Goal: Task Accomplishment & Management: Use online tool/utility

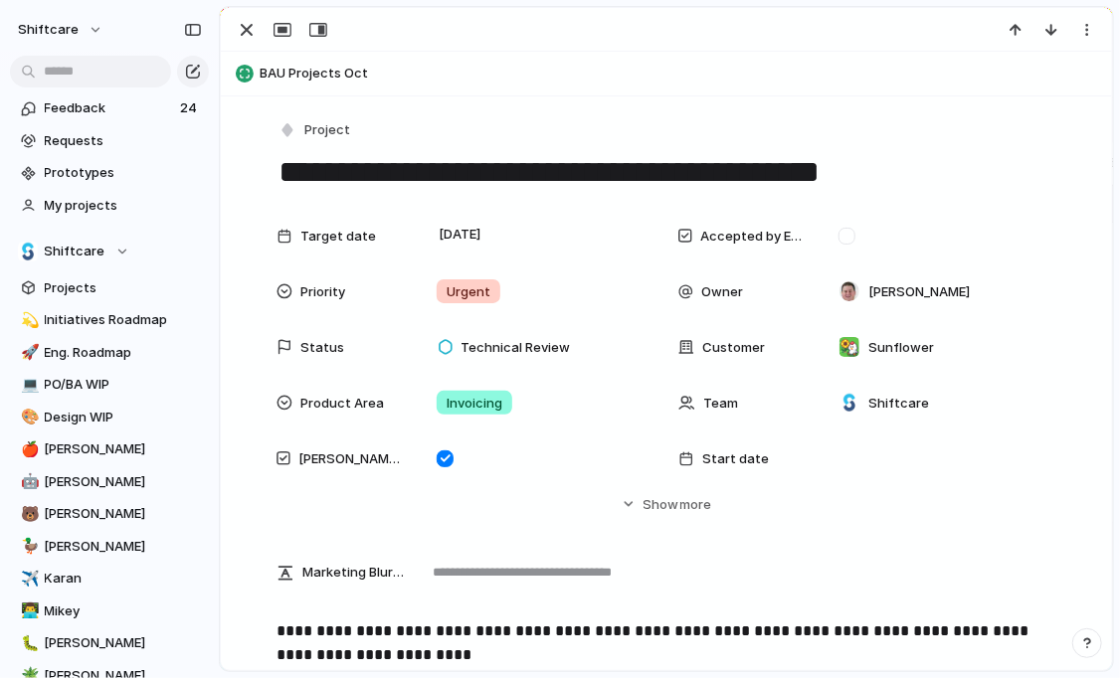
scroll to position [242, 0]
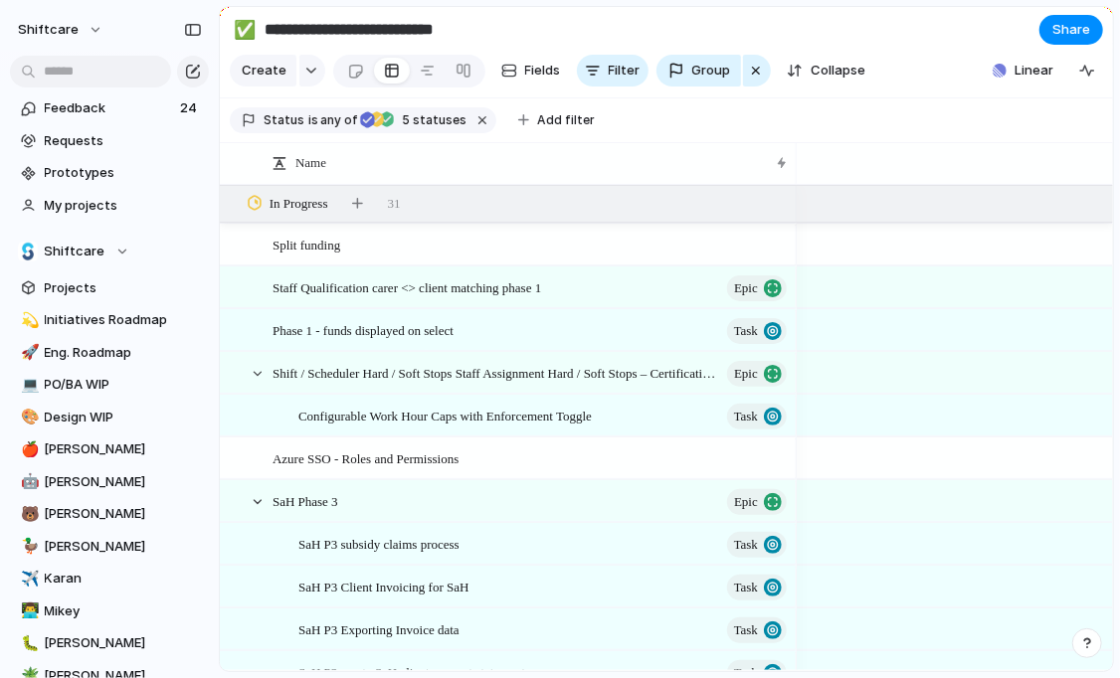
scroll to position [0, 1537]
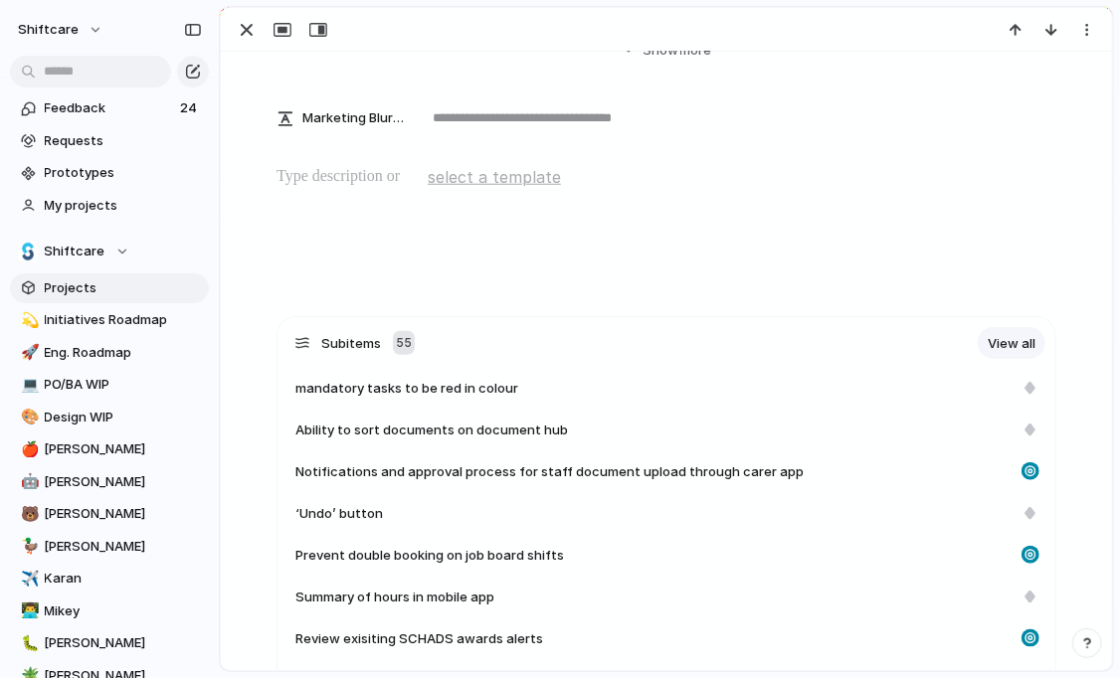
scroll to position [982, 0]
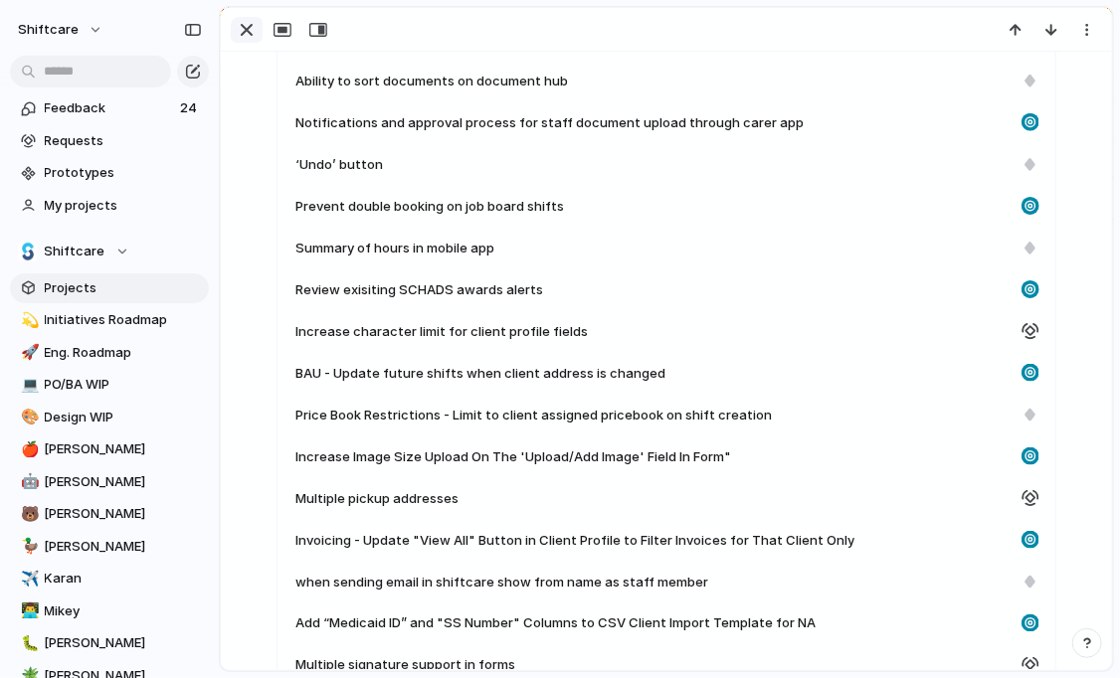
click at [238, 30] on div "button" at bounding box center [247, 30] width 24 height 24
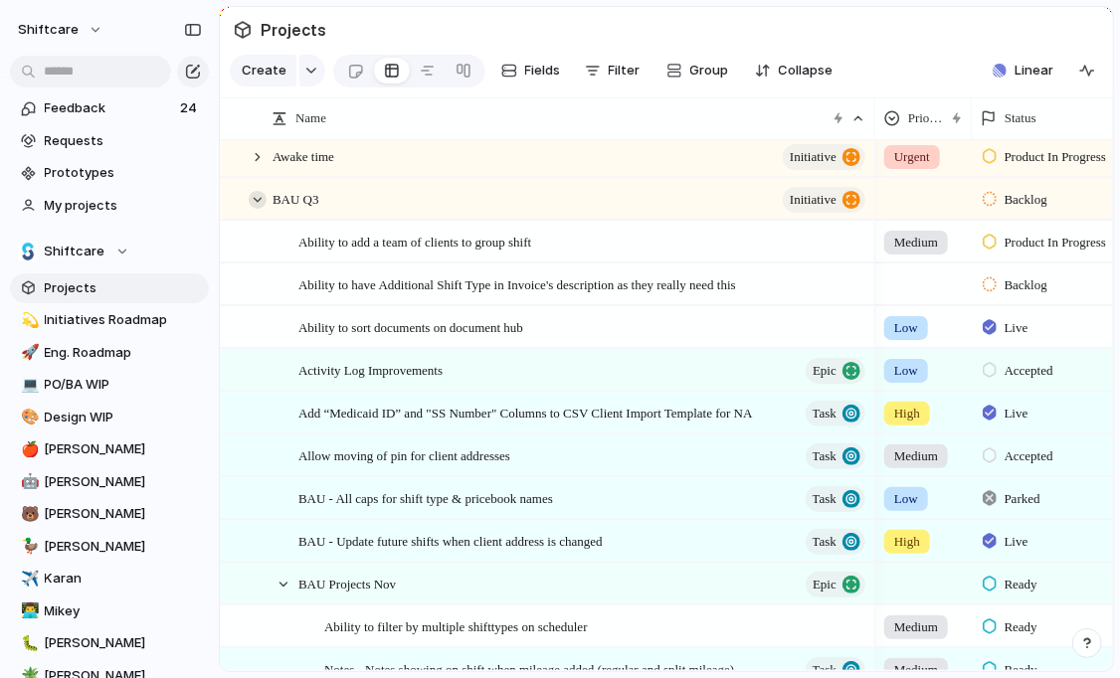
click at [252, 193] on div at bounding box center [258, 200] width 18 height 18
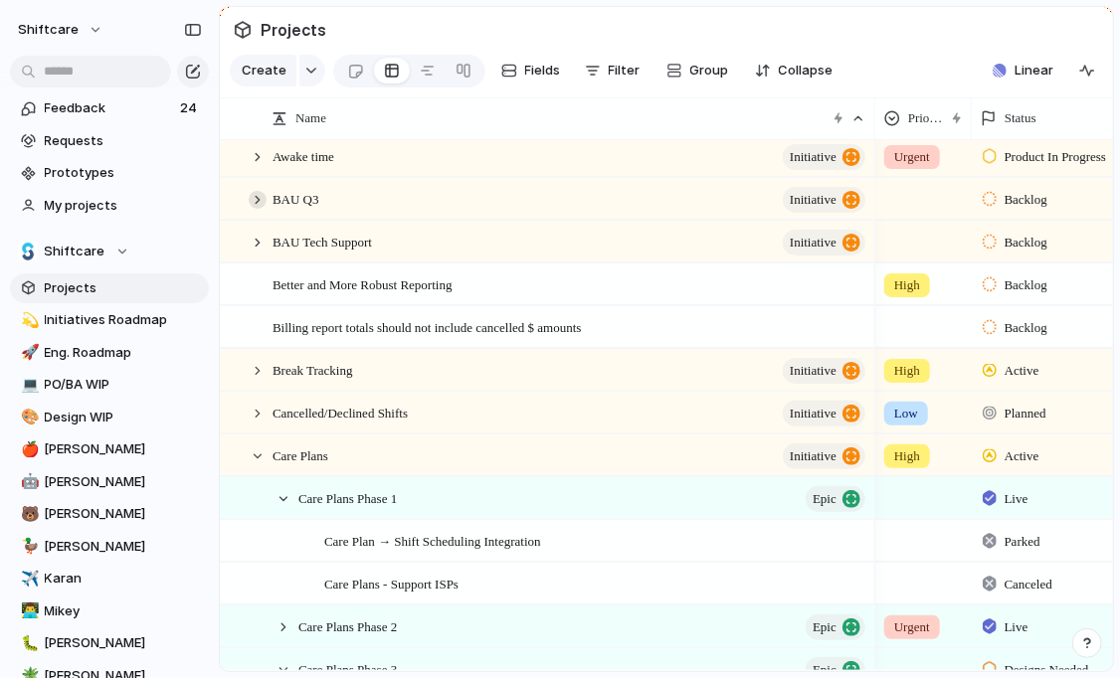
click at [255, 196] on div at bounding box center [258, 200] width 18 height 18
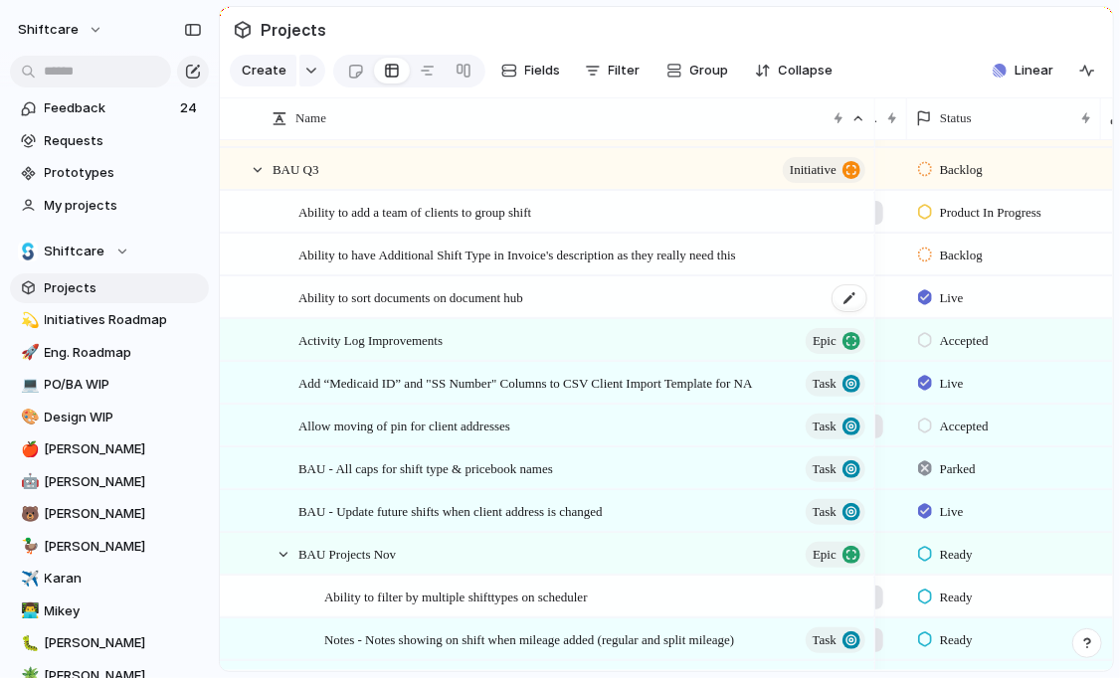
scroll to position [0, 206]
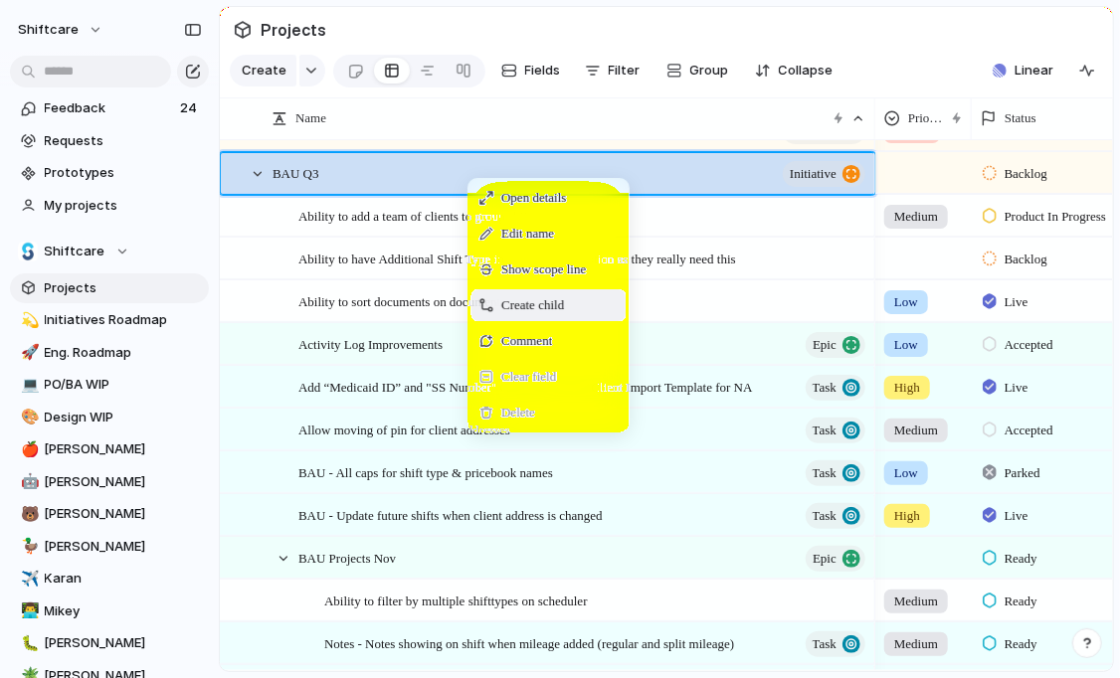
click at [522, 305] on span "Create child" at bounding box center [532, 305] width 63 height 20
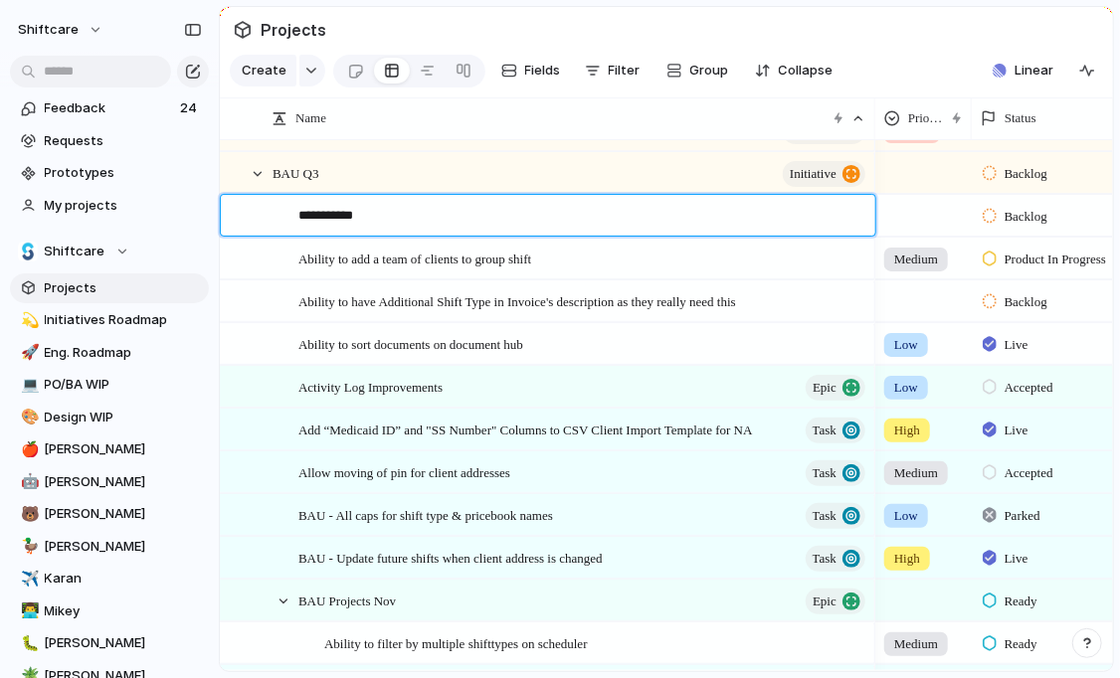
type textarea "**********"
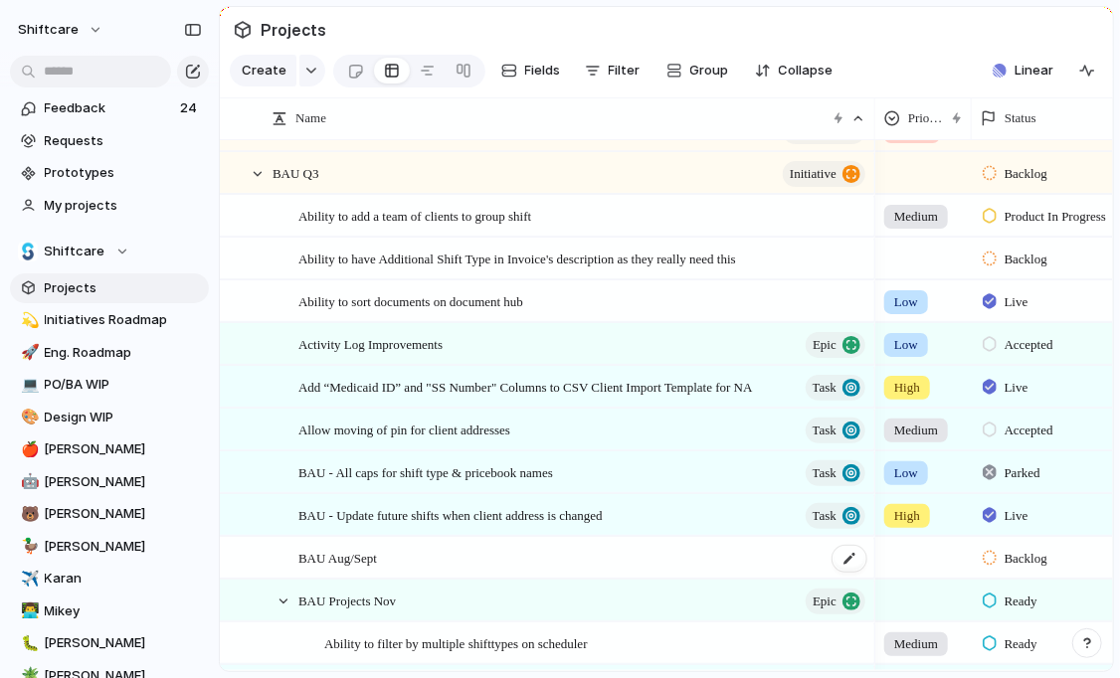
click at [409, 561] on div "BAU Aug/Sept" at bounding box center [583, 558] width 570 height 41
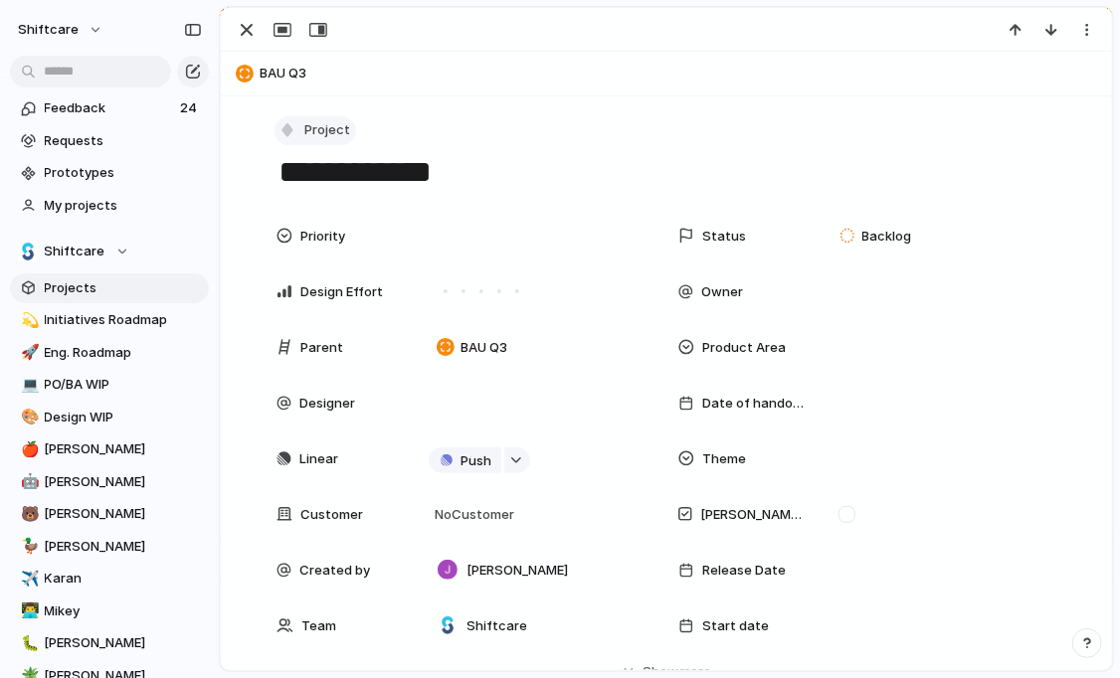
click at [285, 121] on div "button" at bounding box center [287, 130] width 18 height 18
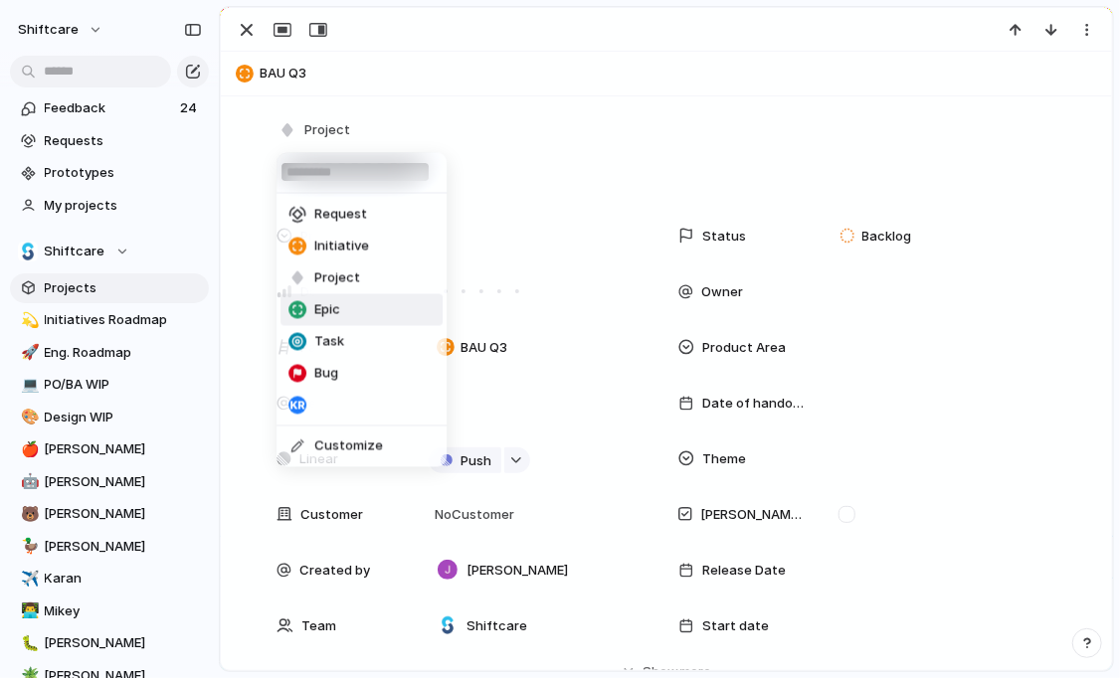
click at [335, 307] on span "Epic" at bounding box center [327, 310] width 26 height 20
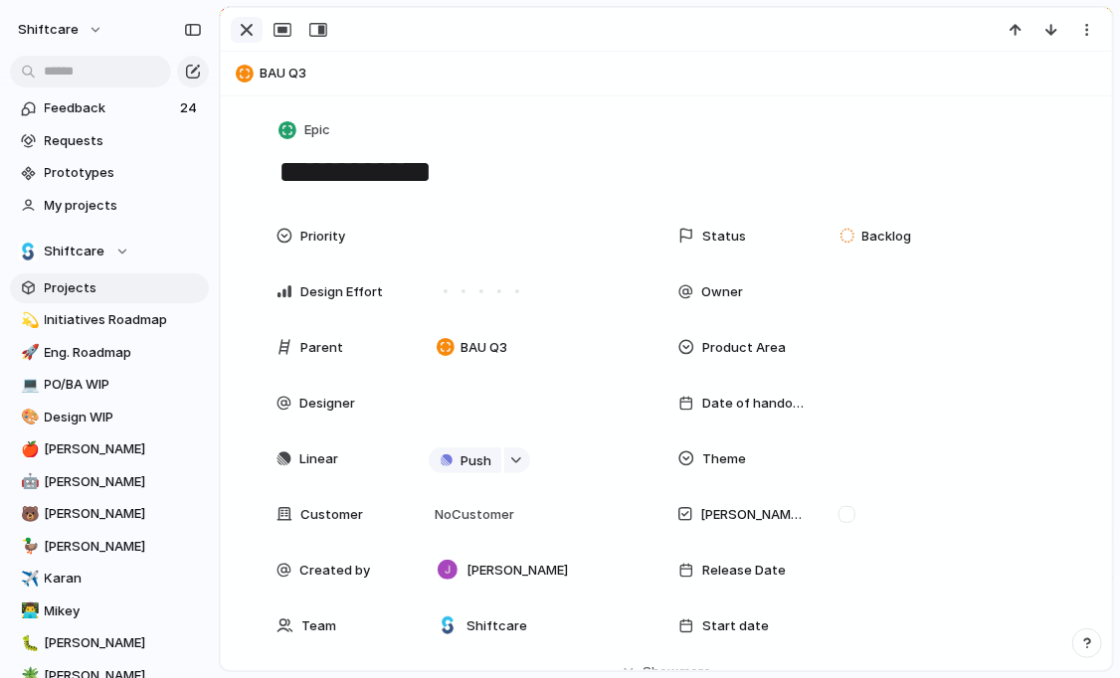
click at [249, 25] on div "button" at bounding box center [247, 30] width 24 height 24
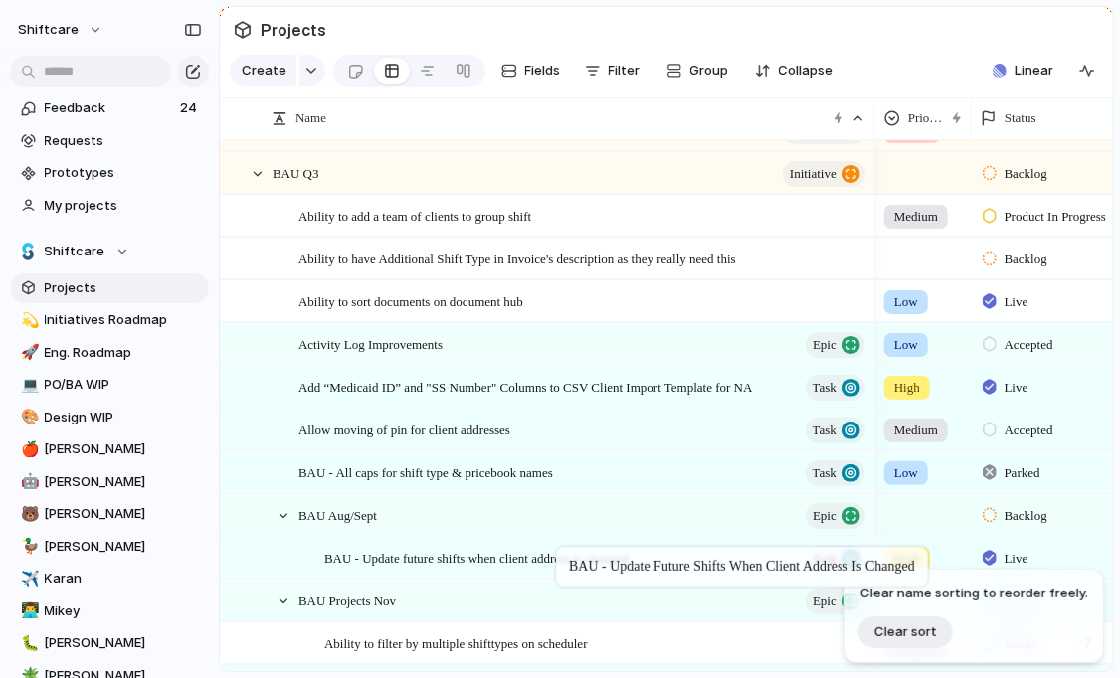
drag, startPoint x: 543, startPoint y: 515, endPoint x: 566, endPoint y: 551, distance: 42.5
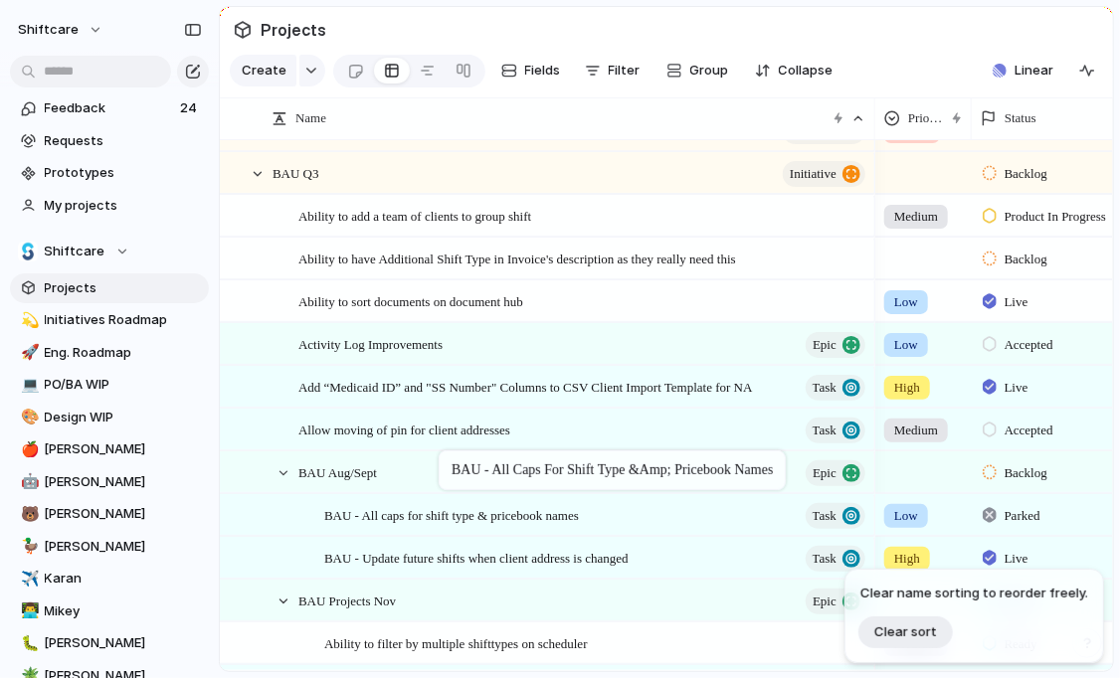
drag, startPoint x: 441, startPoint y: 465, endPoint x: 449, endPoint y: 455, distance: 12.7
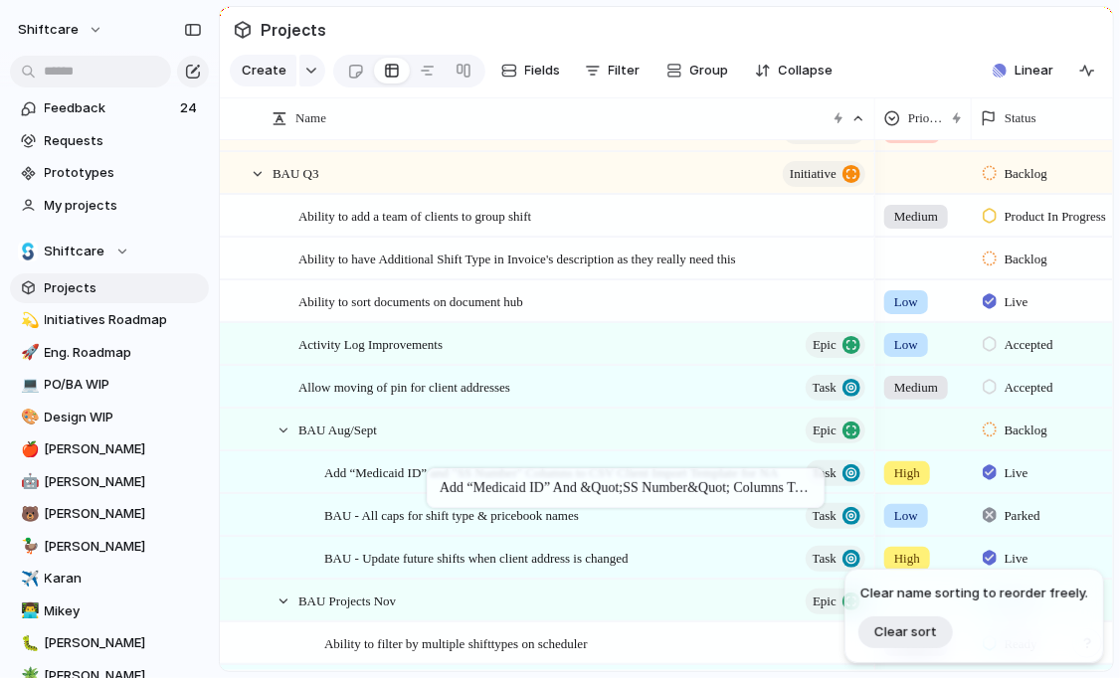
drag, startPoint x: 420, startPoint y: 389, endPoint x: 426, endPoint y: 431, distance: 42.2
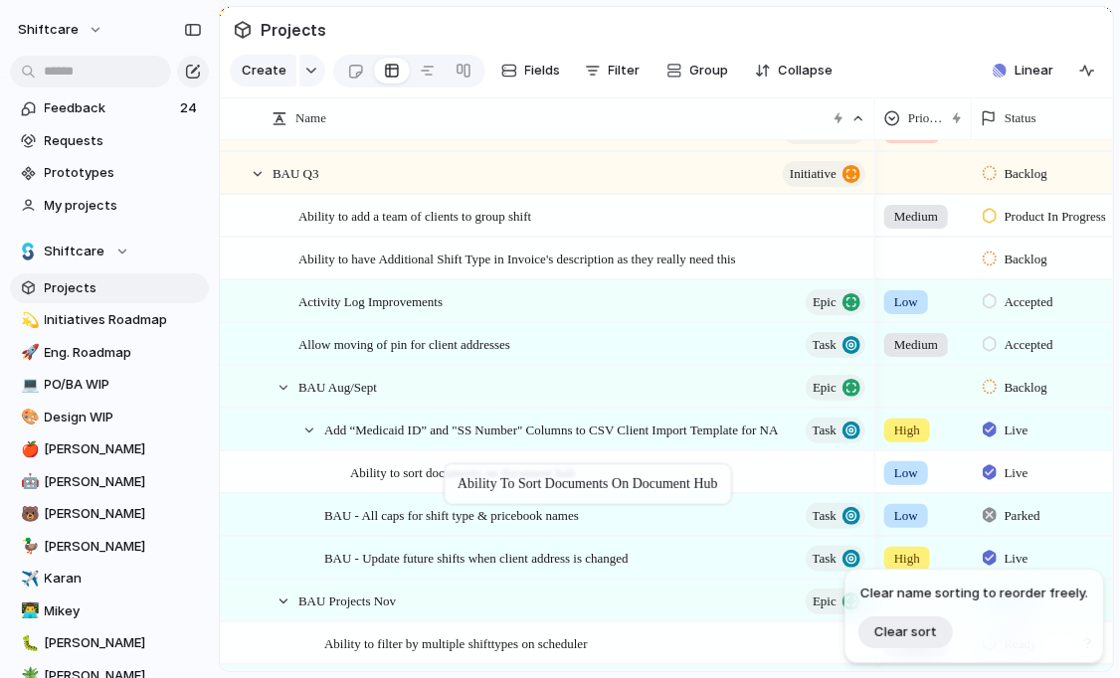
drag, startPoint x: 402, startPoint y: 310, endPoint x: 448, endPoint y: 452, distance: 149.4
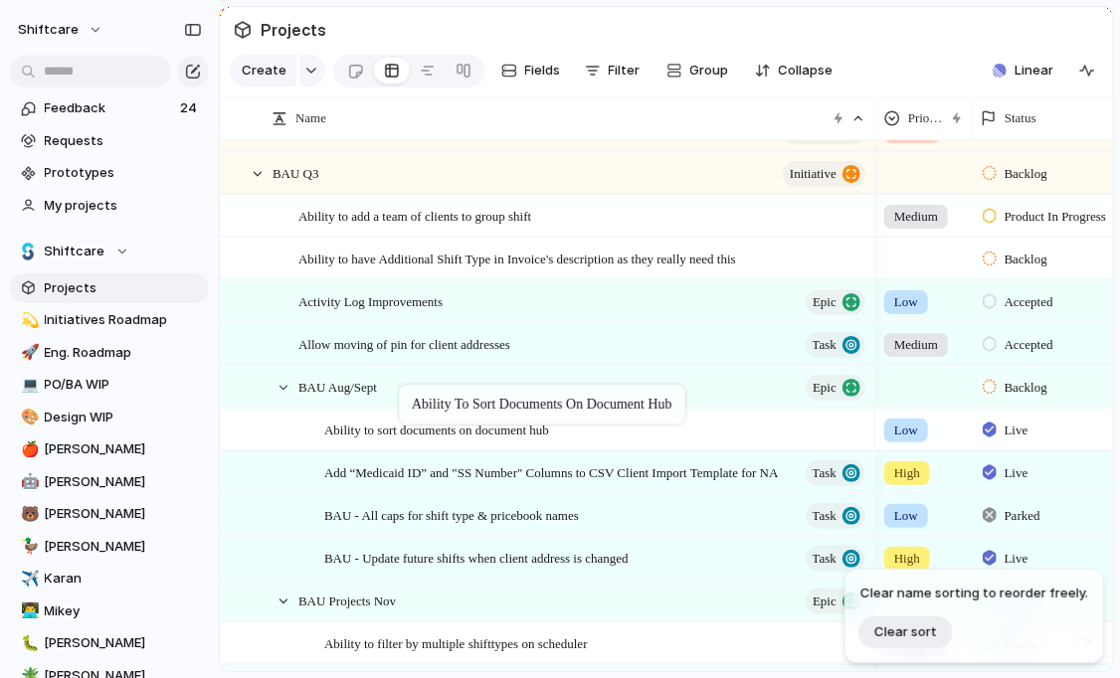
drag, startPoint x: 437, startPoint y: 459, endPoint x: 405, endPoint y: 383, distance: 82.9
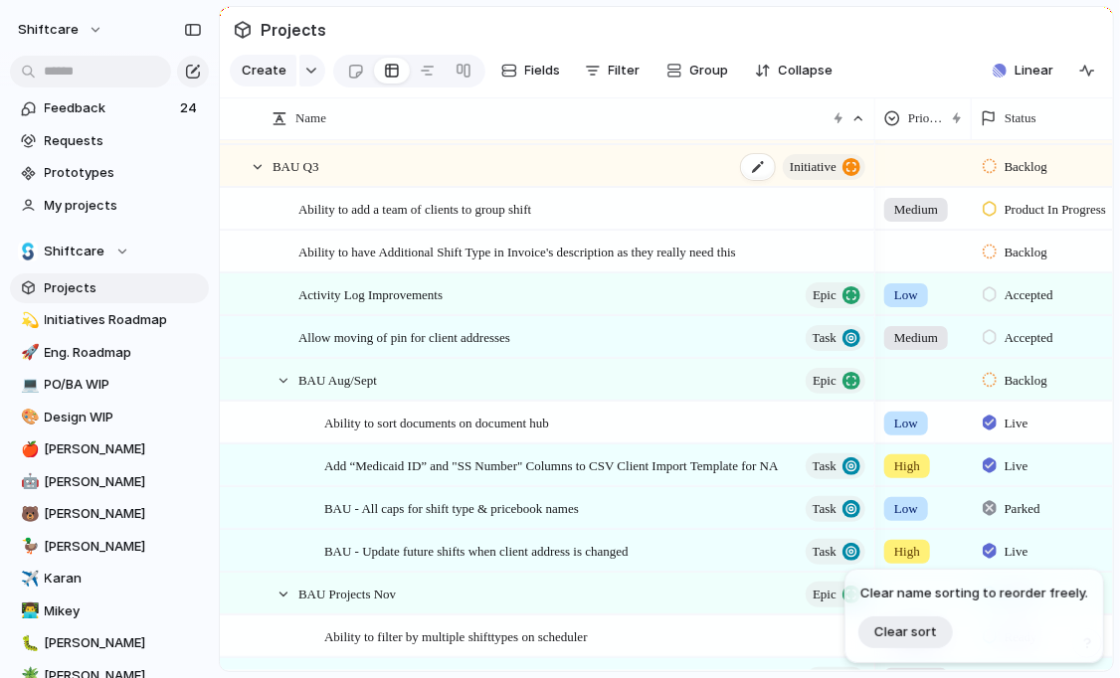
click at [471, 158] on div "BAU Q3 initiative" at bounding box center [570, 166] width 596 height 41
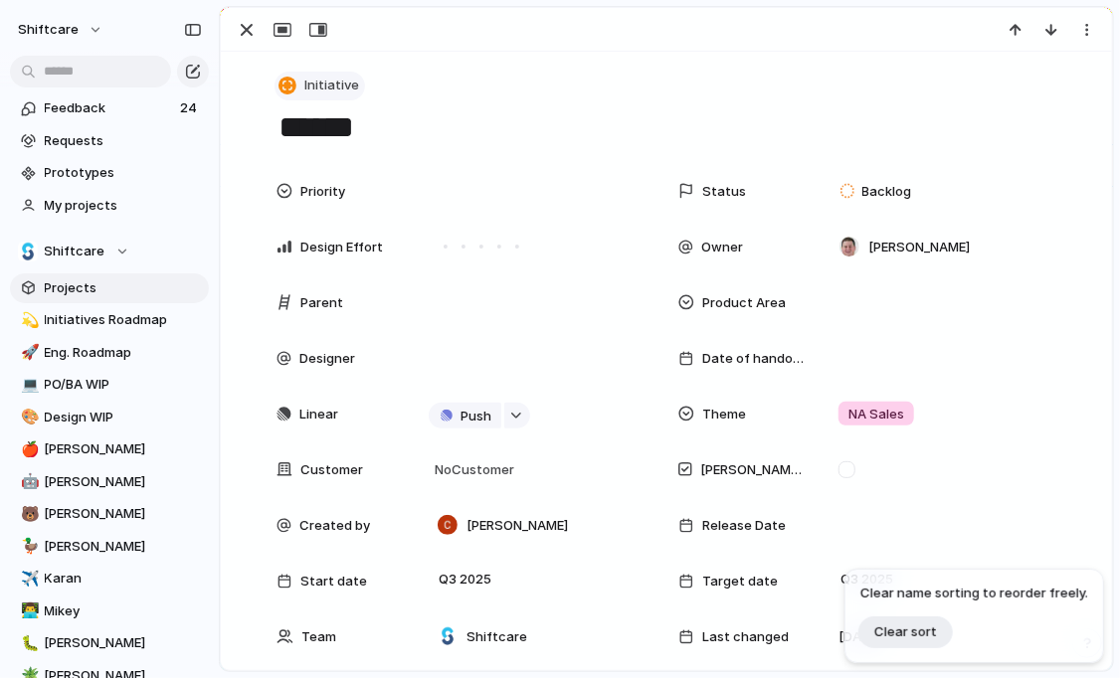
click at [309, 84] on span "Initiative" at bounding box center [331, 86] width 55 height 20
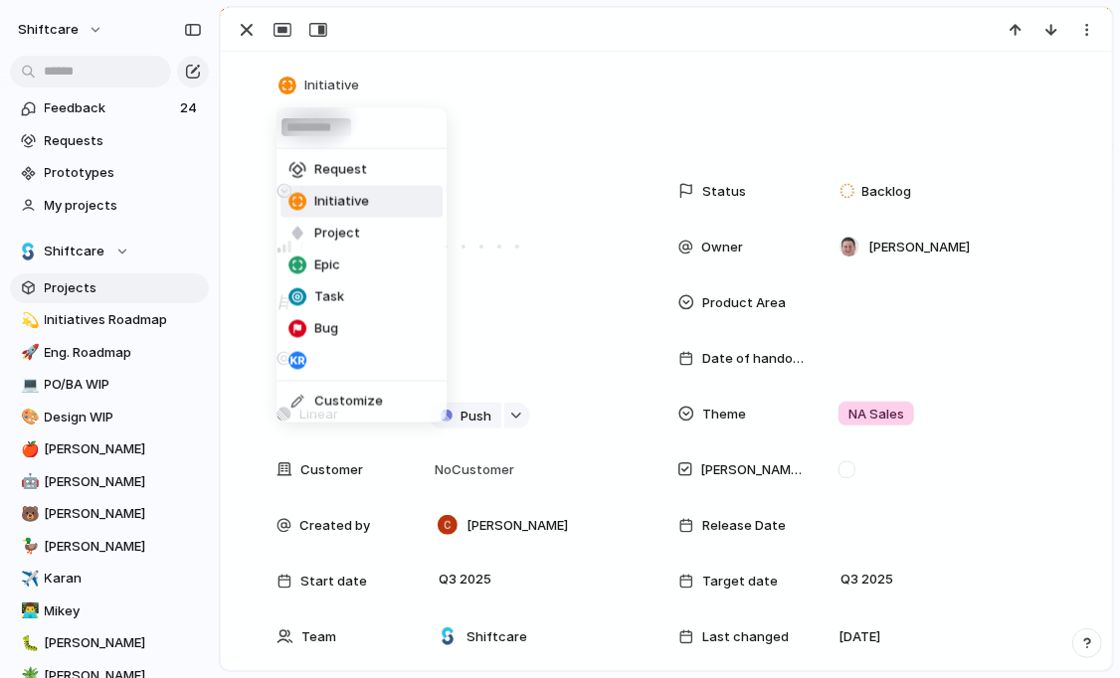
click at [493, 41] on div "Request Initiative Project Epic Task Bug Customize" at bounding box center [560, 339] width 1120 height 678
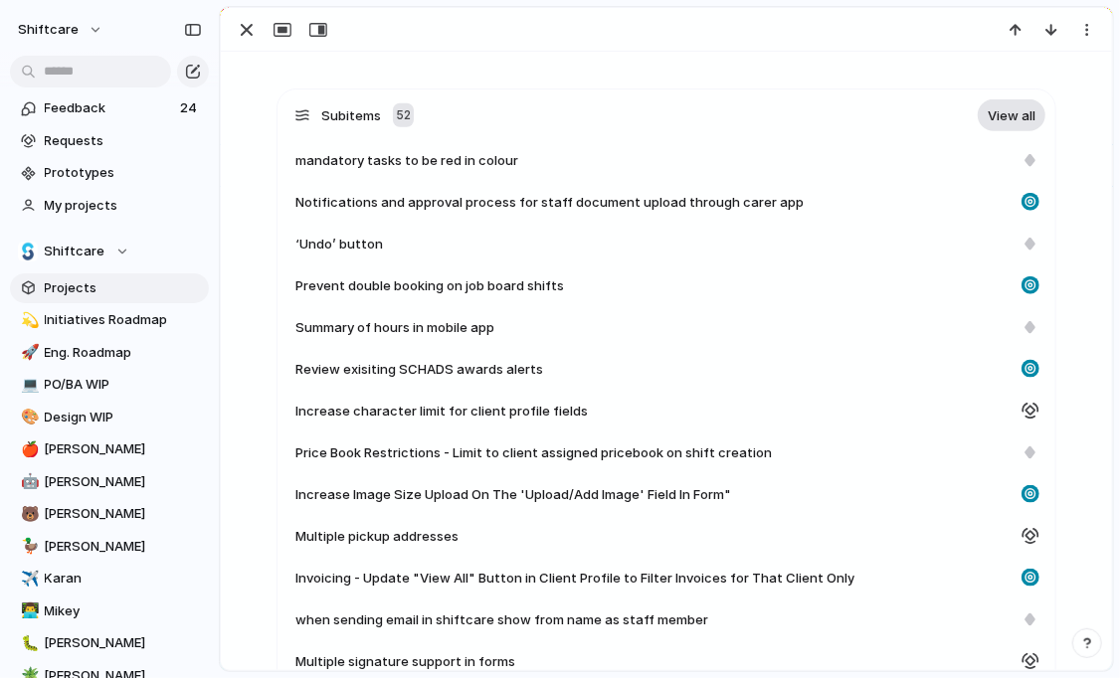
click at [1036, 118] on link "View all" at bounding box center [1012, 115] width 68 height 32
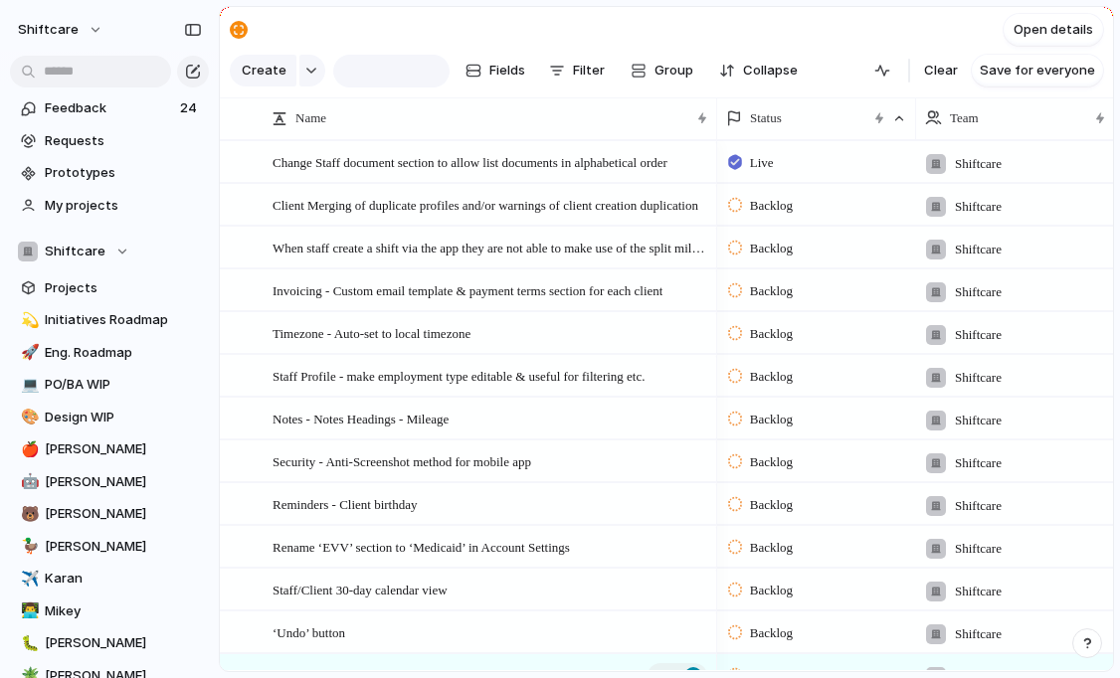
type input "******"
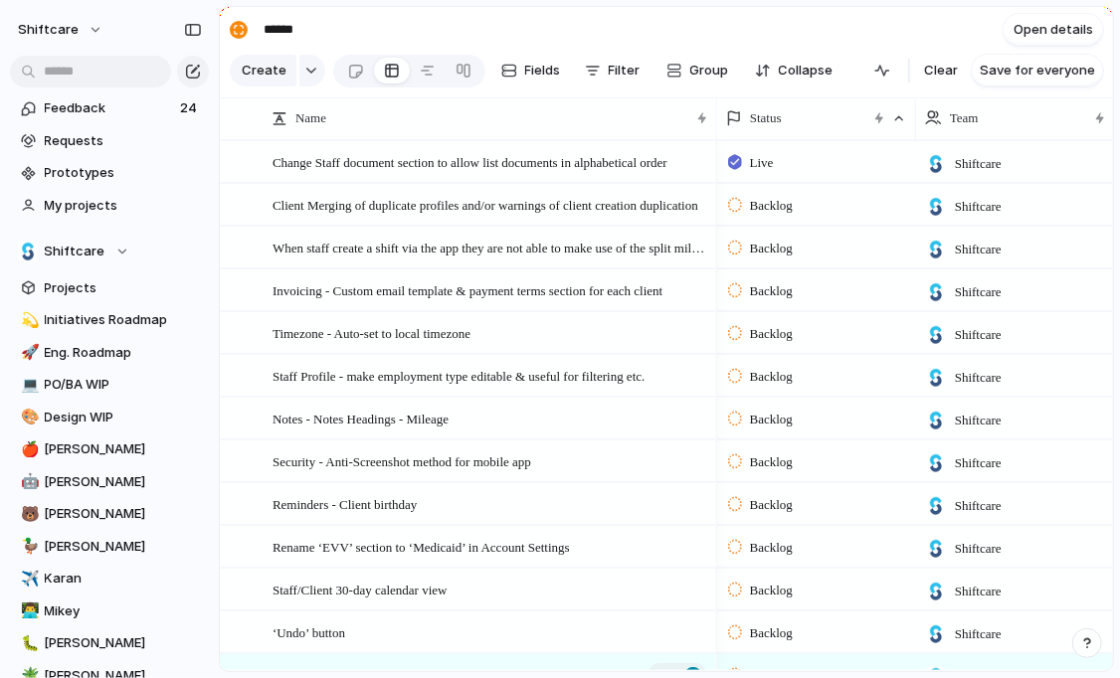
click at [790, 137] on div "Status" at bounding box center [816, 118] width 190 height 42
click at [782, 121] on span "Status" at bounding box center [766, 118] width 32 height 20
drag, startPoint x: 784, startPoint y: 237, endPoint x: 841, endPoint y: 253, distance: 59.8
click at [841, 253] on ul "Modify Hide Clear sort Sort descending" at bounding box center [798, 211] width 154 height 139
click at [841, 253] on span "Sort descending" at bounding box center [811, 260] width 104 height 19
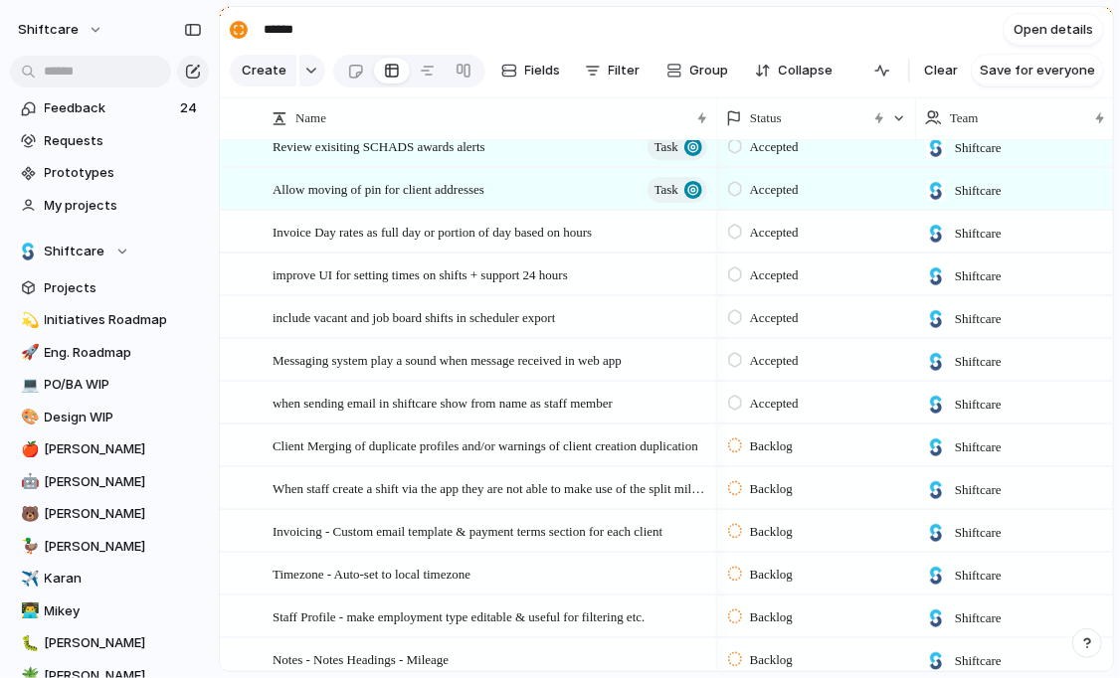
scroll to position [2335, 0]
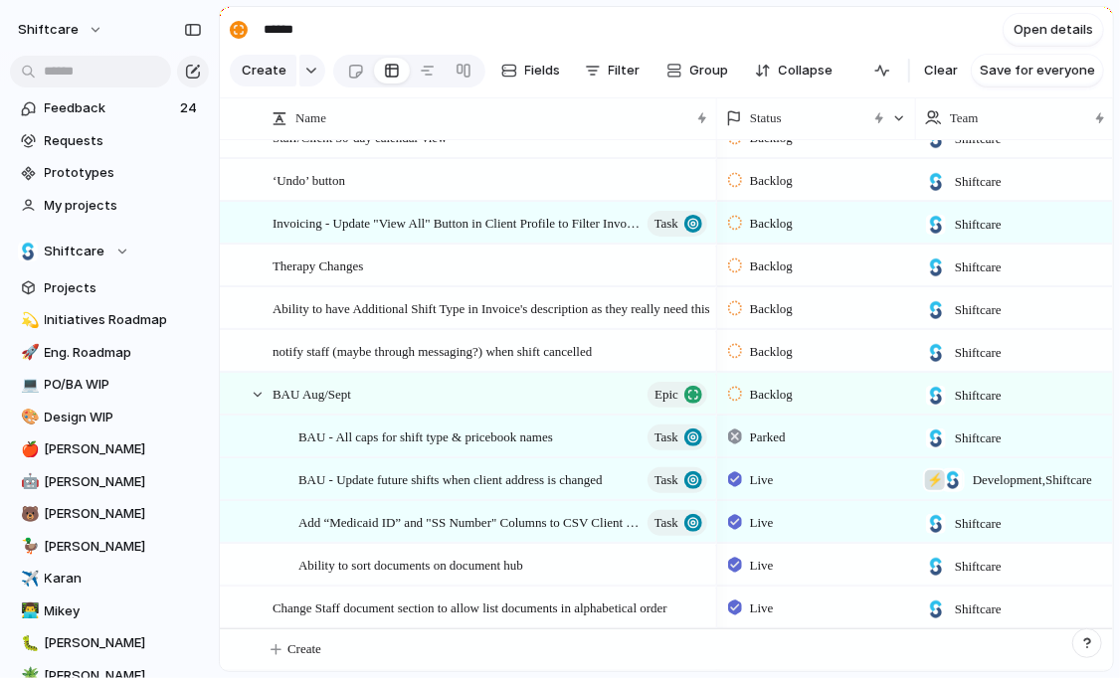
click at [773, 390] on span "Backlog" at bounding box center [771, 395] width 43 height 20
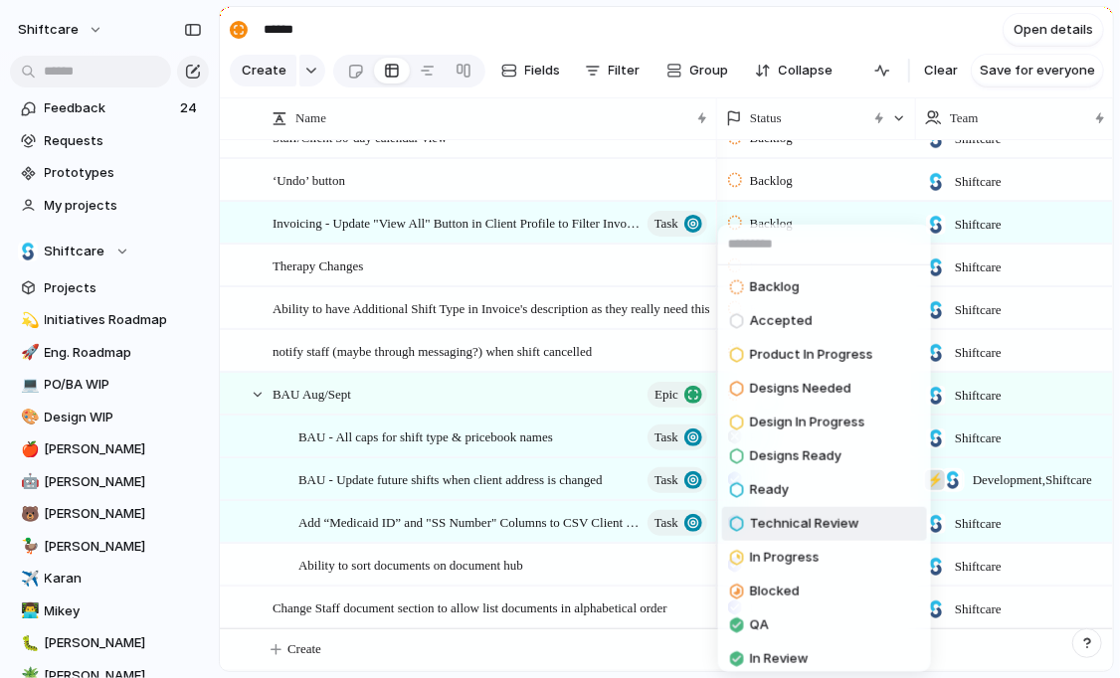
scroll to position [178, 0]
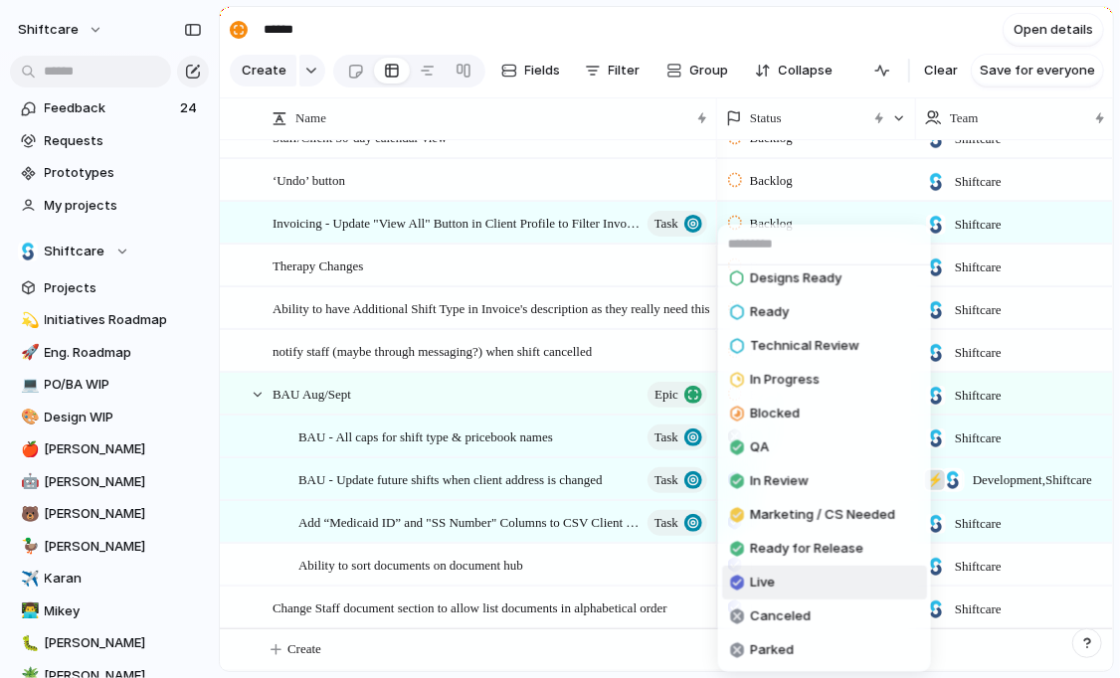
click at [770, 577] on span "Live" at bounding box center [762, 583] width 25 height 20
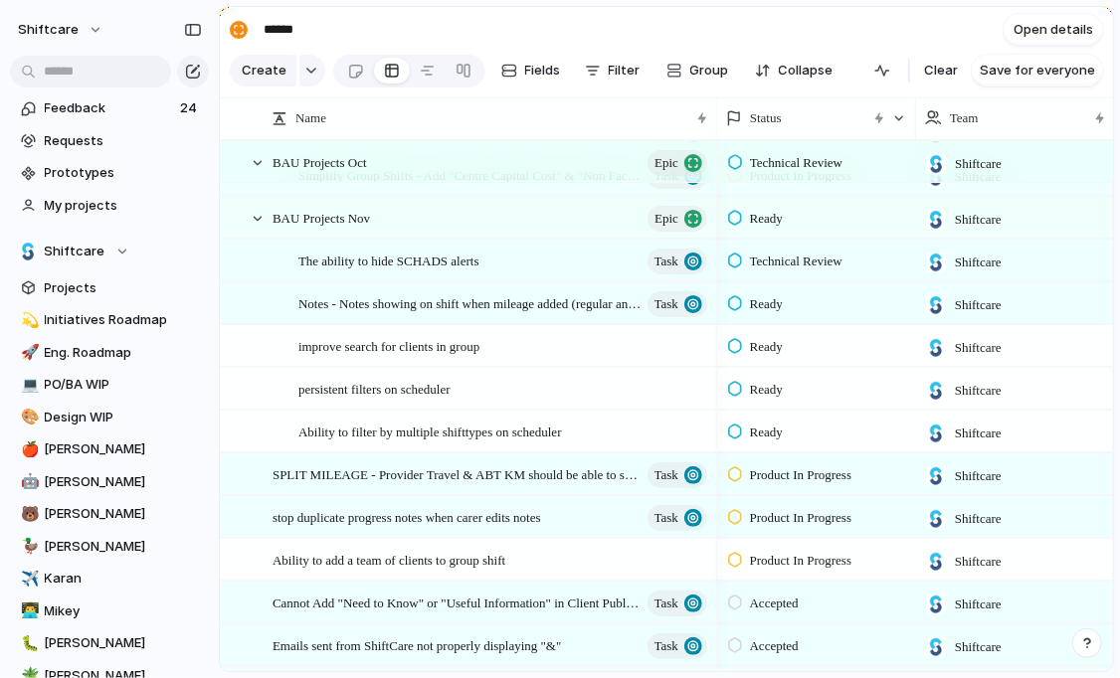
scroll to position [0, 0]
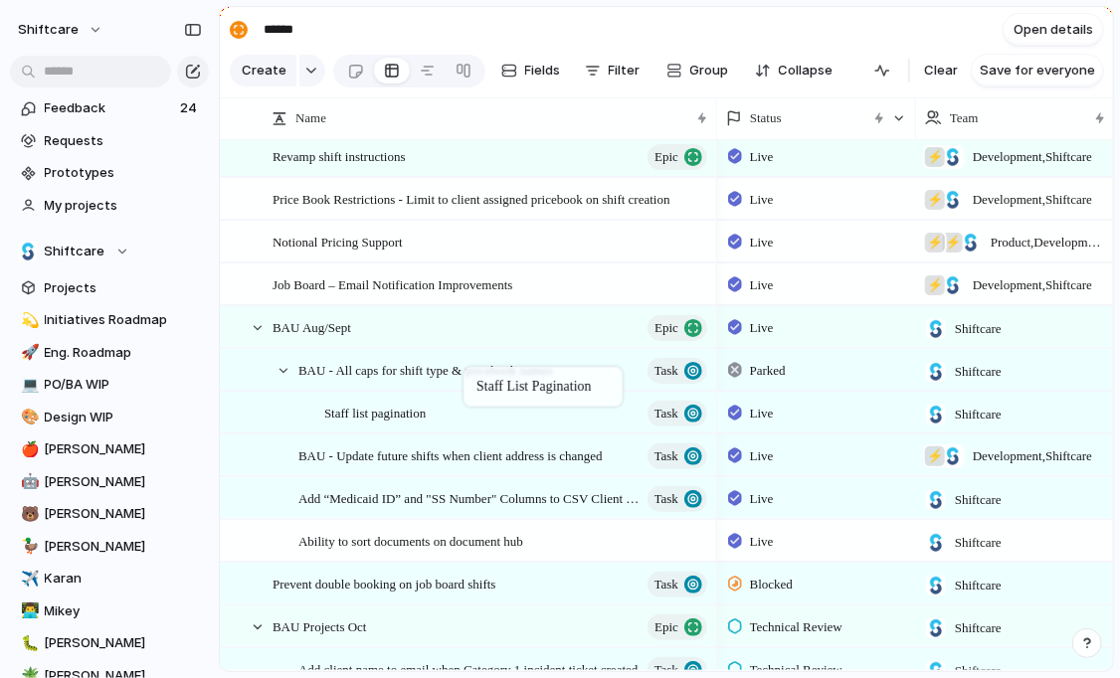
drag, startPoint x: 448, startPoint y: 317, endPoint x: 475, endPoint y: 378, distance: 66.7
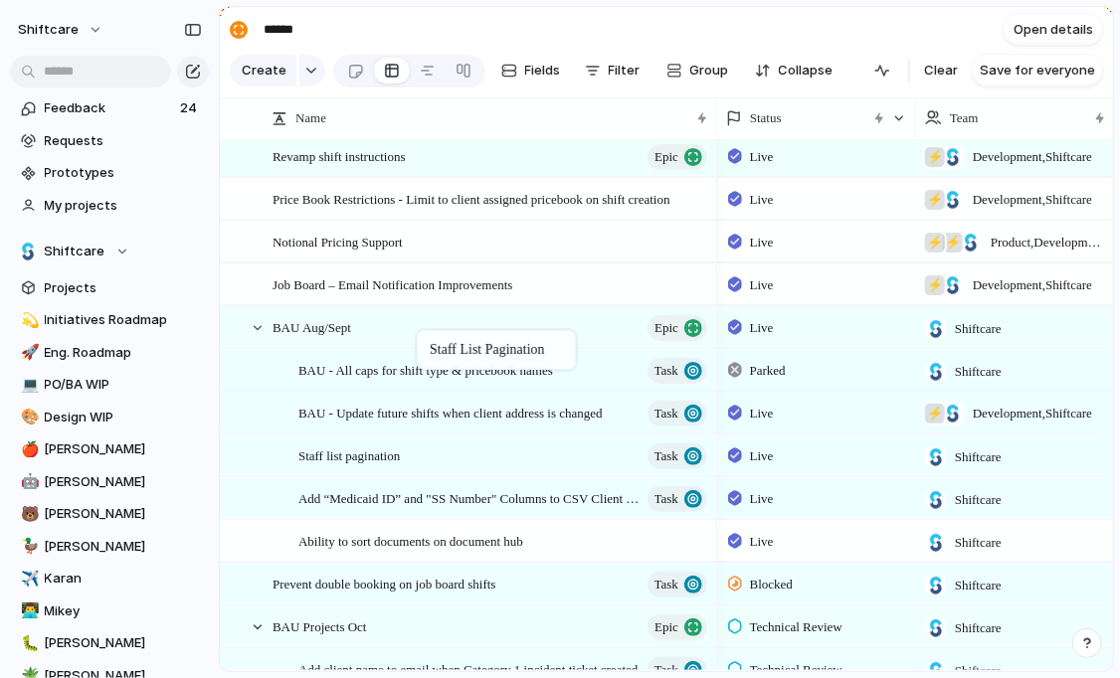
drag, startPoint x: 450, startPoint y: 400, endPoint x: 427, endPoint y: 334, distance: 69.5
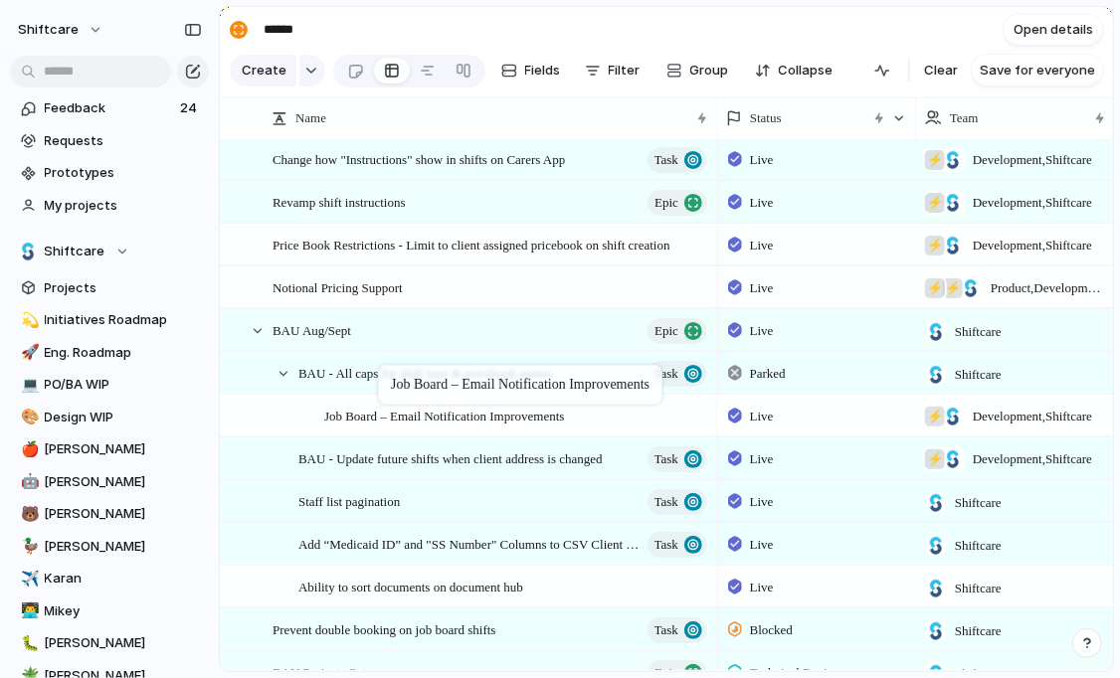
drag, startPoint x: 393, startPoint y: 324, endPoint x: 386, endPoint y: 371, distance: 47.3
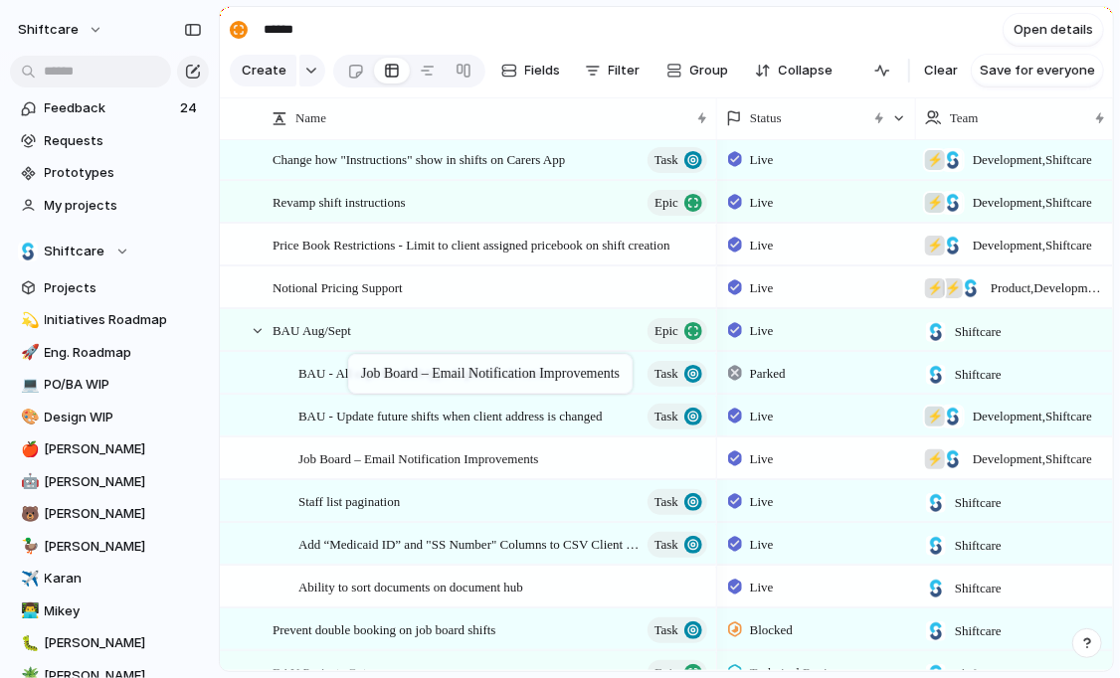
drag, startPoint x: 382, startPoint y: 424, endPoint x: 358, endPoint y: 358, distance: 69.8
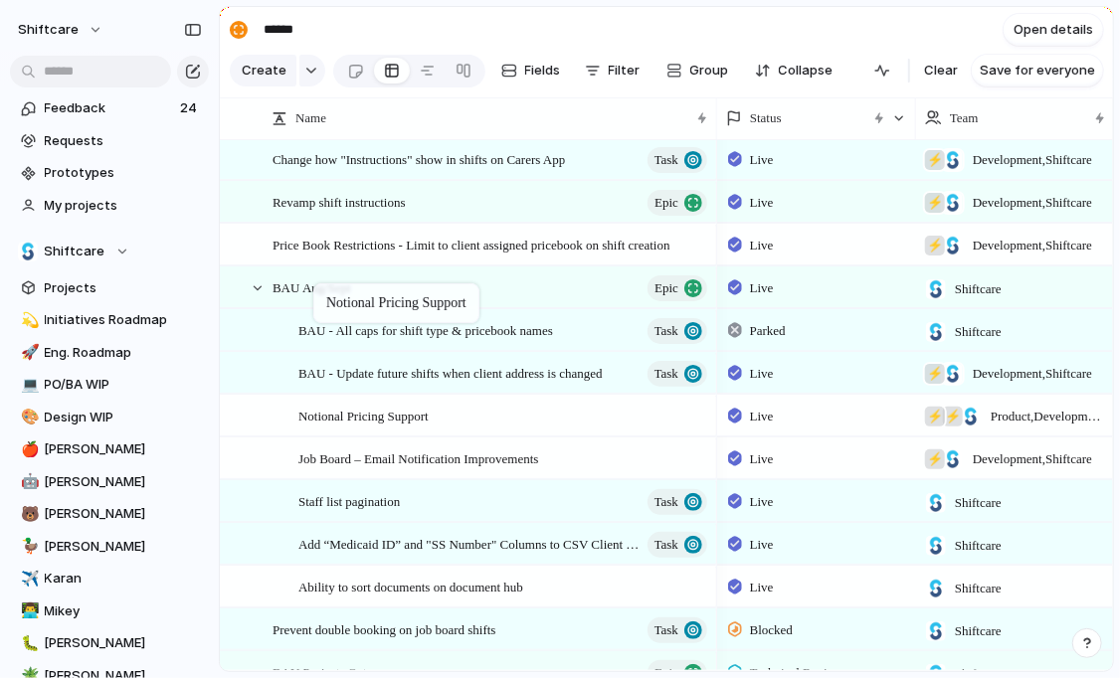
drag, startPoint x: 337, startPoint y: 285, endPoint x: 322, endPoint y: 284, distance: 15.0
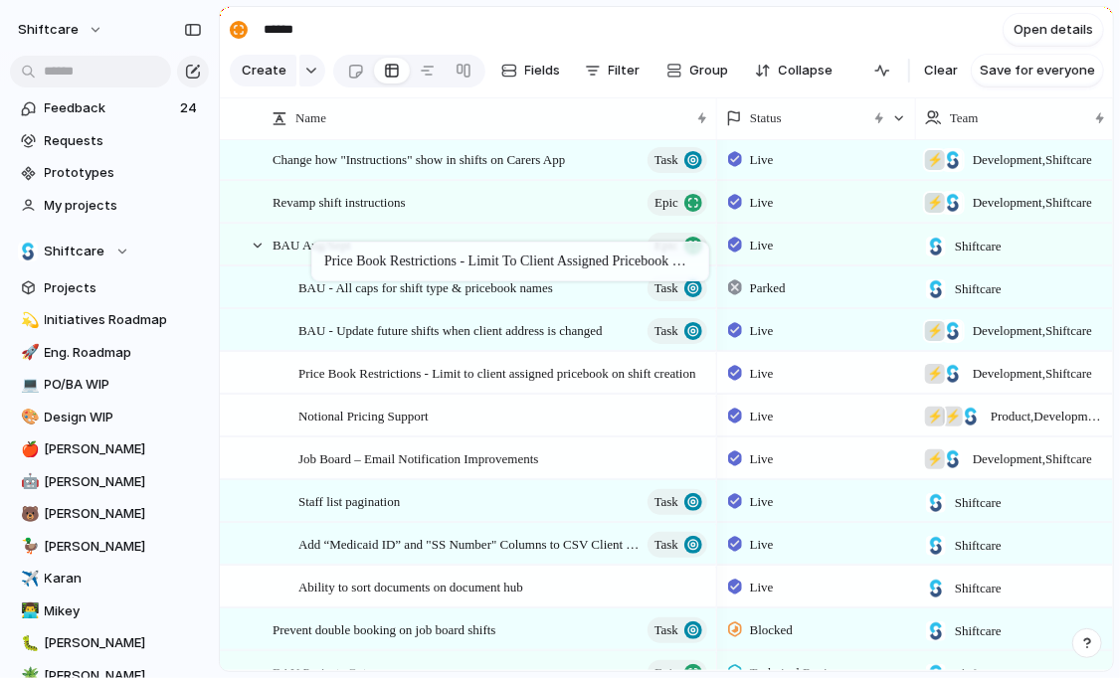
drag, startPoint x: 338, startPoint y: 246, endPoint x: 321, endPoint y: 246, distance: 16.9
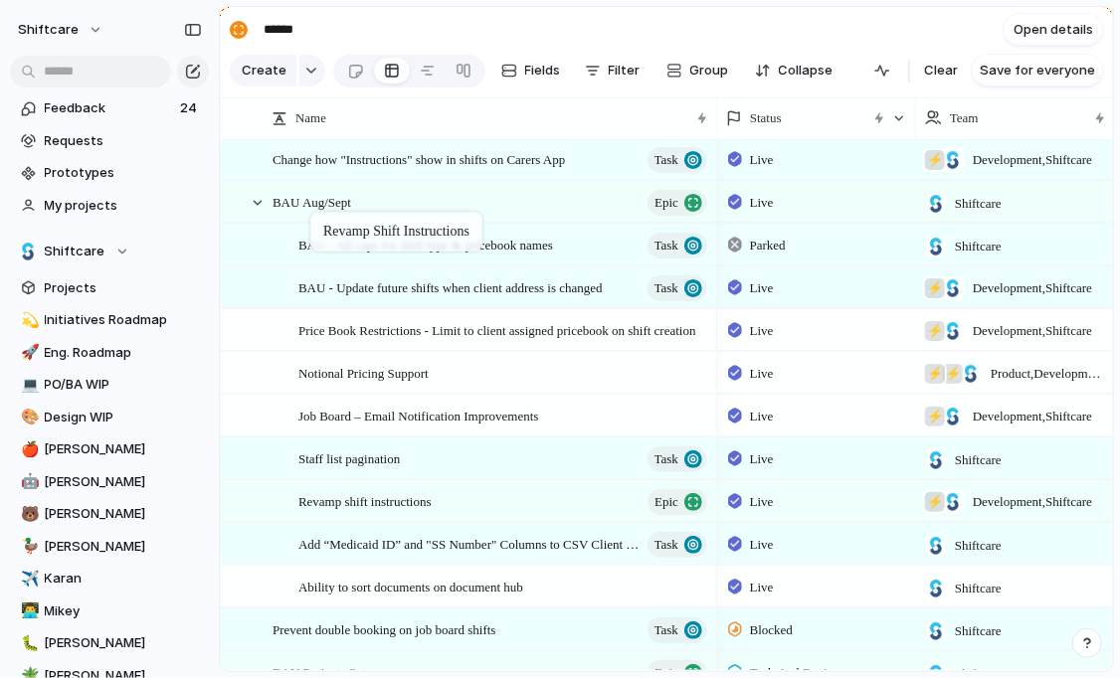
drag, startPoint x: 328, startPoint y: 203, endPoint x: 320, endPoint y: 214, distance: 13.5
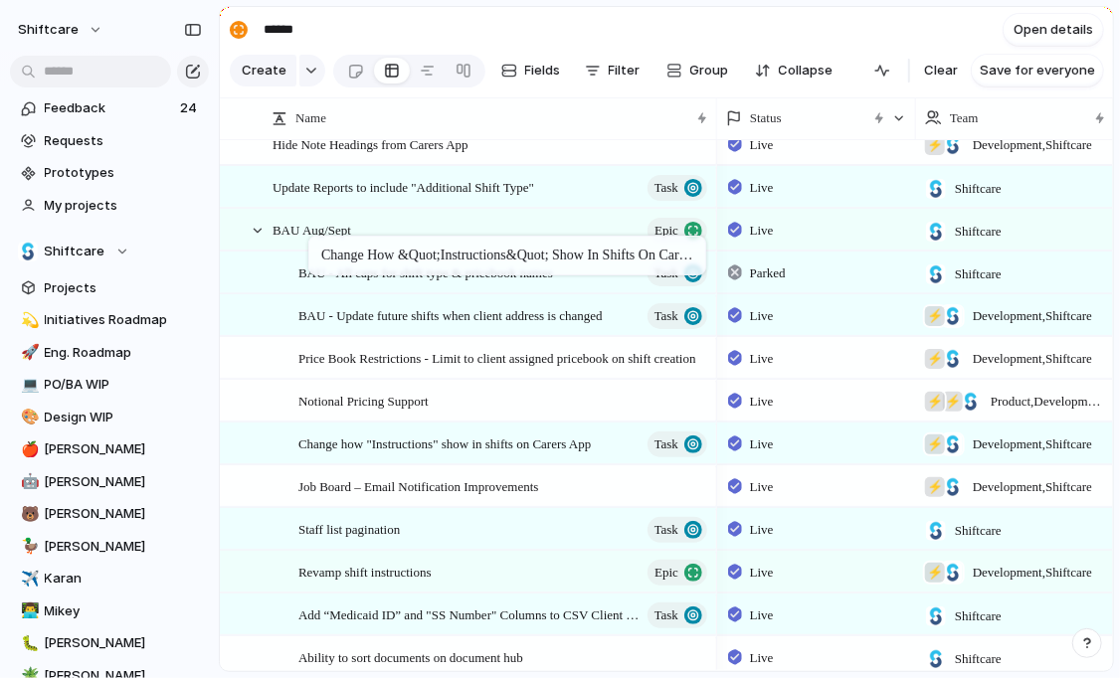
drag, startPoint x: 330, startPoint y: 210, endPoint x: 319, endPoint y: 230, distance: 22.7
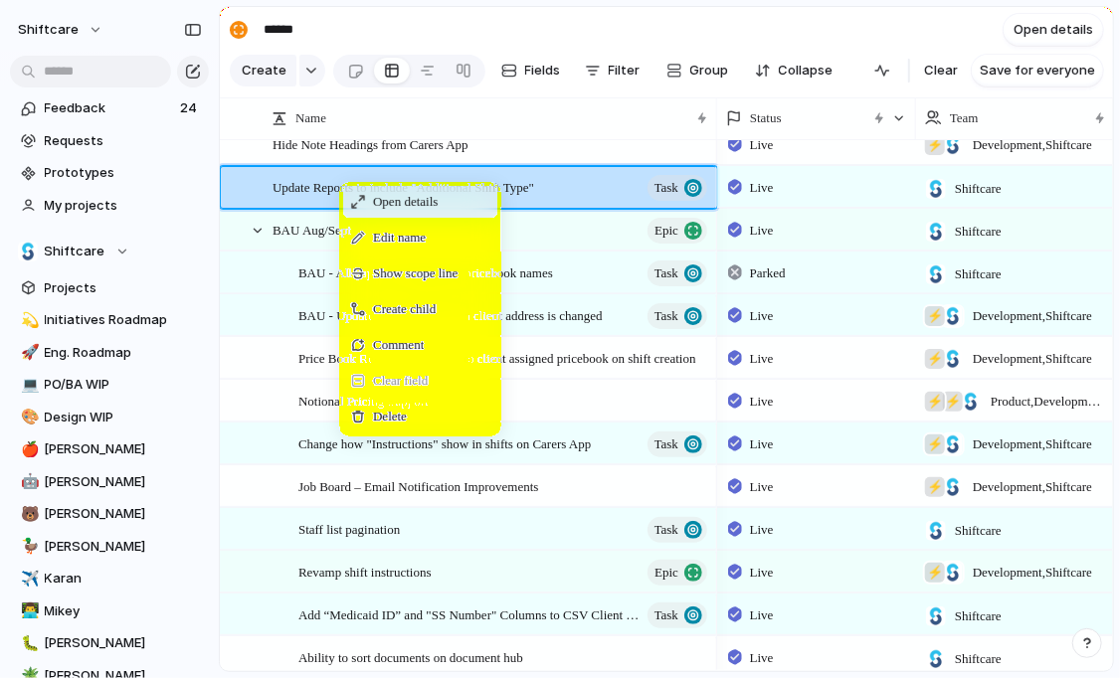
drag, startPoint x: 338, startPoint y: 181, endPoint x: 318, endPoint y: 212, distance: 36.7
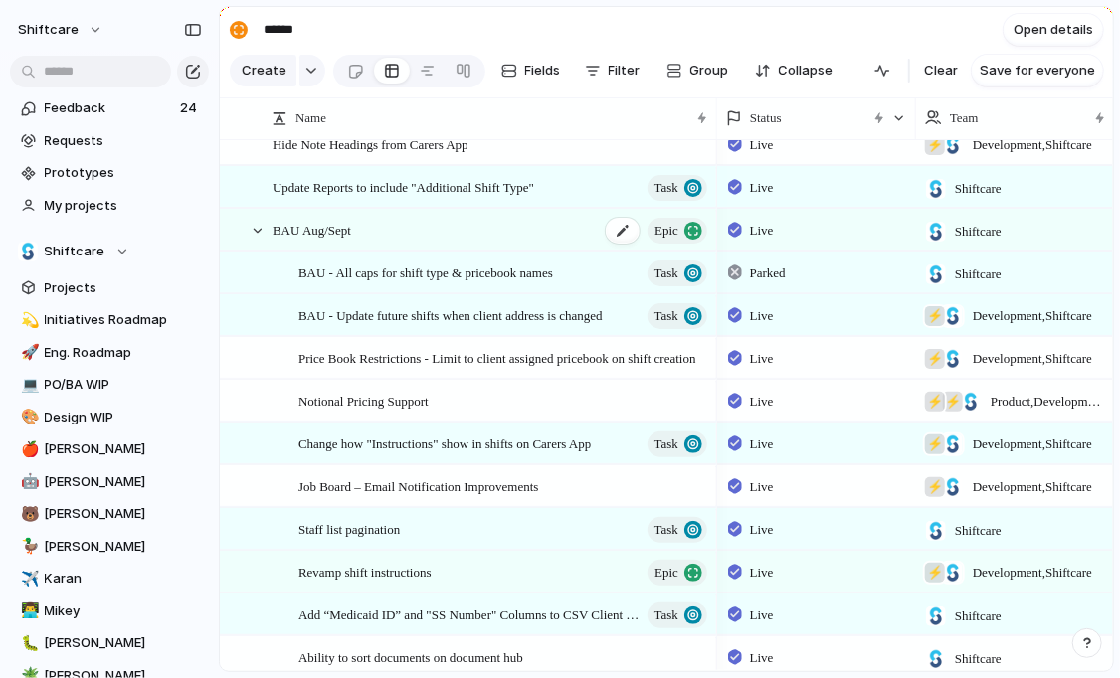
drag, startPoint x: 293, startPoint y: 194, endPoint x: 295, endPoint y: 218, distance: 24.0
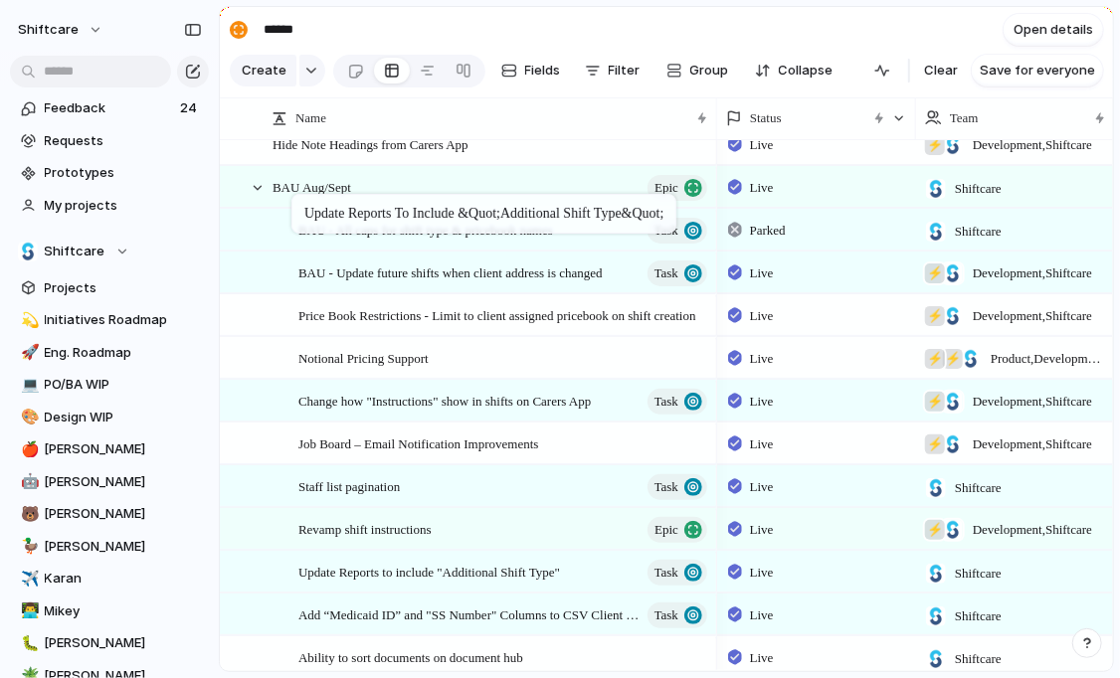
drag, startPoint x: 311, startPoint y: 186, endPoint x: 301, endPoint y: 198, distance: 15.5
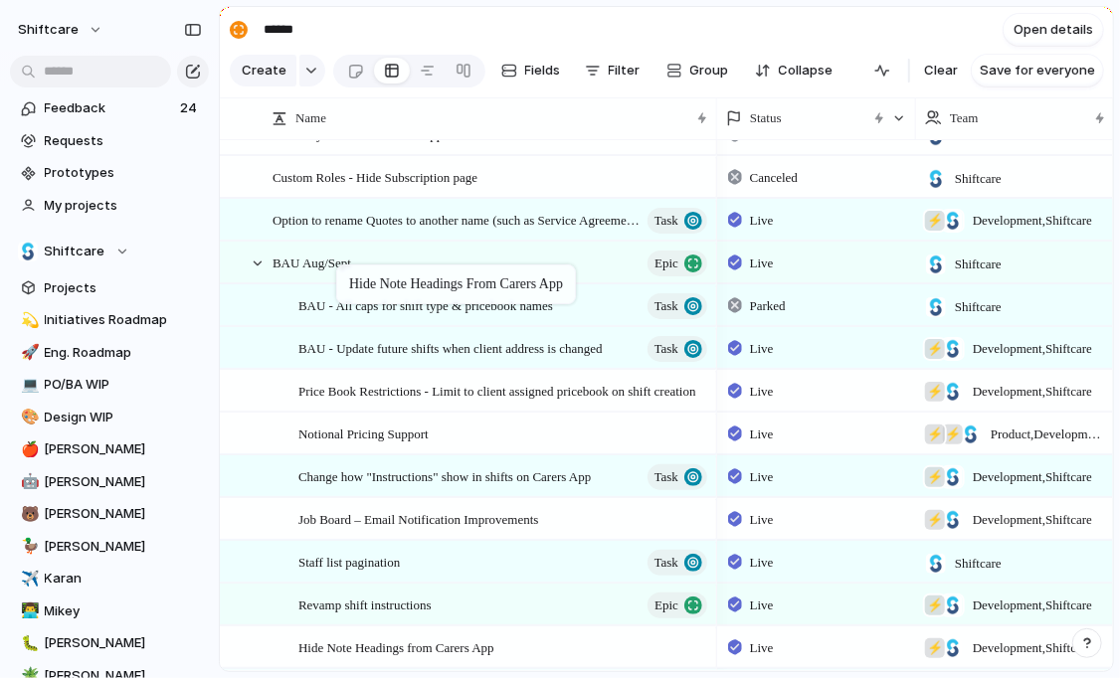
drag, startPoint x: 369, startPoint y: 267, endPoint x: 345, endPoint y: 269, distance: 24.0
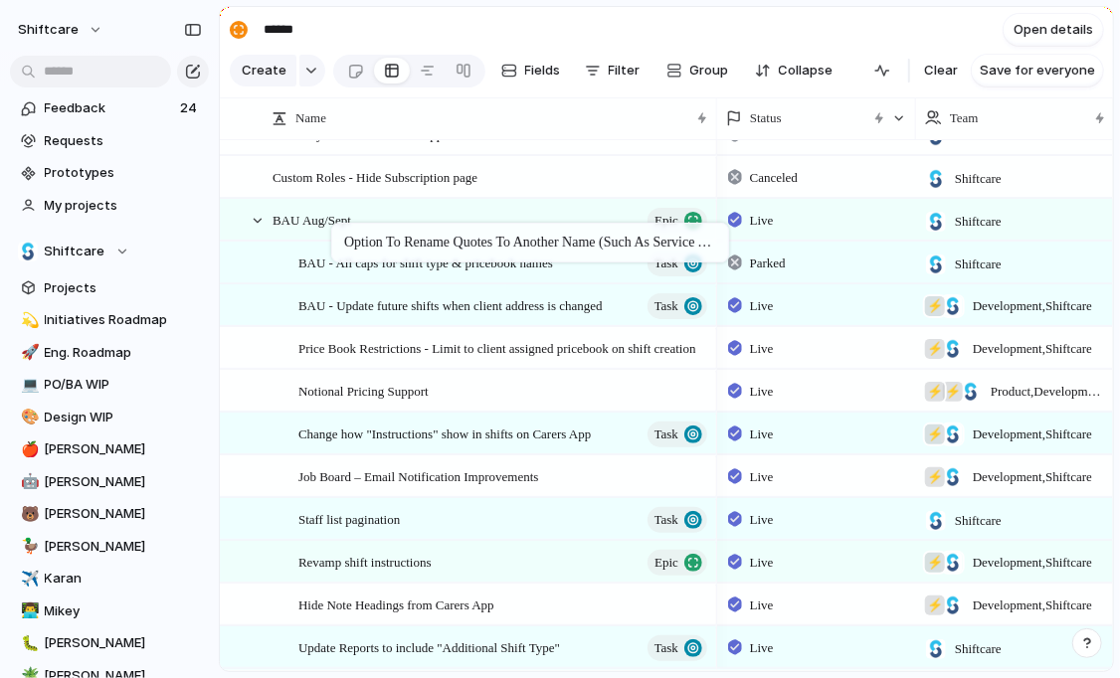
drag, startPoint x: 352, startPoint y: 221, endPoint x: 341, endPoint y: 227, distance: 12.5
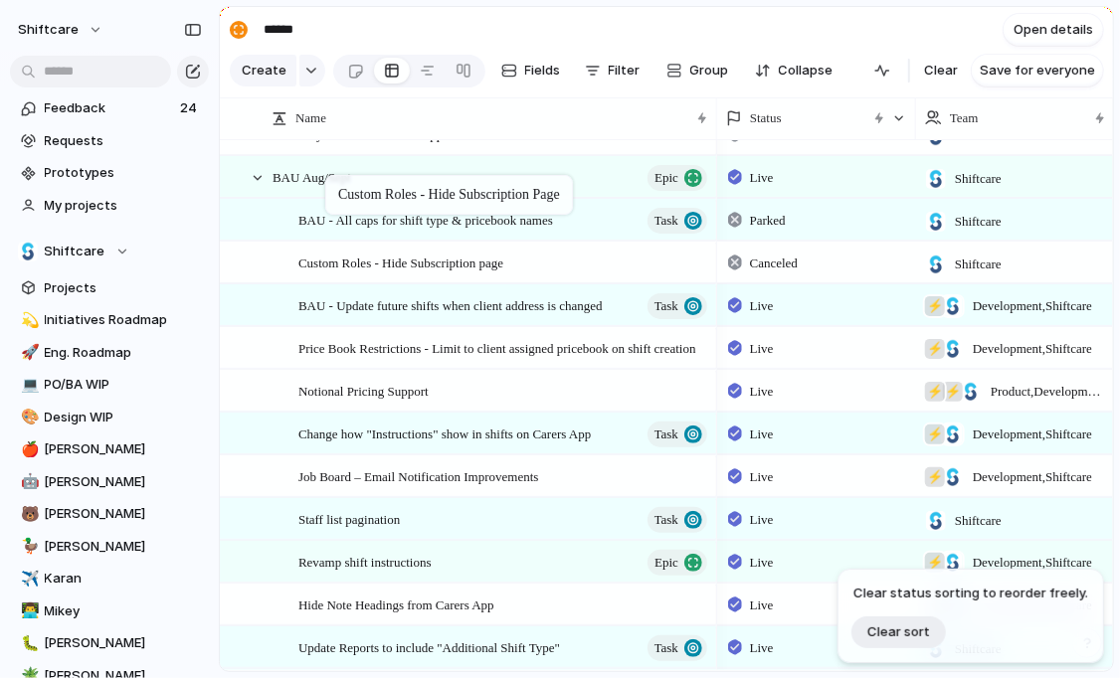
drag, startPoint x: 359, startPoint y: 177, endPoint x: 335, endPoint y: 179, distance: 24.0
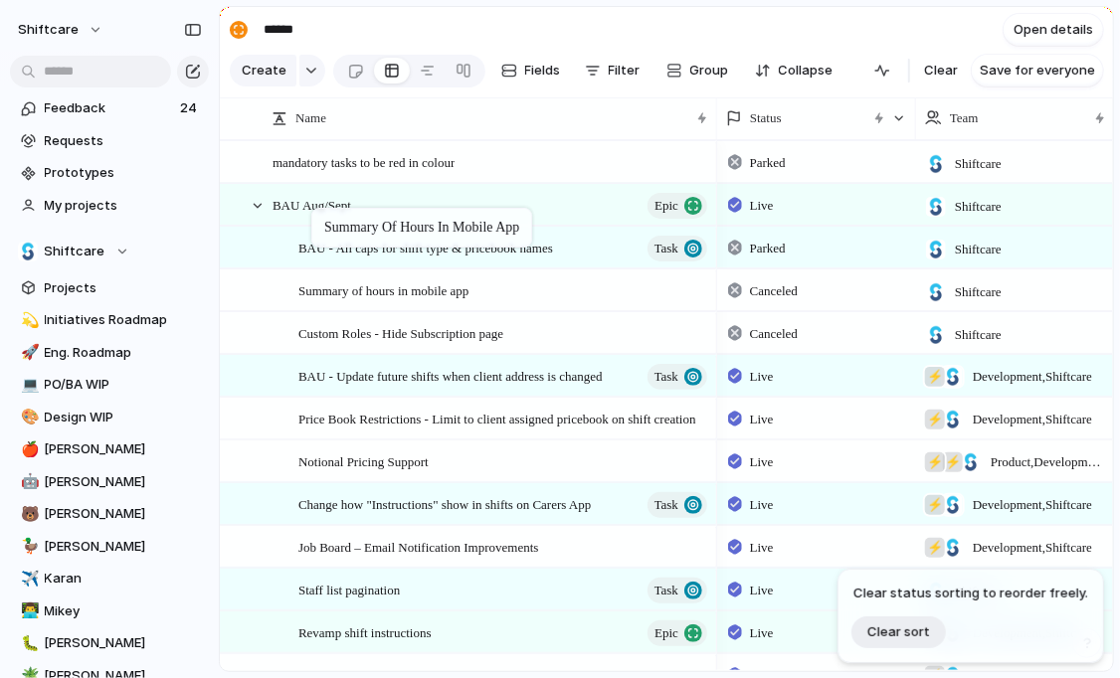
drag, startPoint x: 334, startPoint y: 207, endPoint x: 322, endPoint y: 193, distance: 18.3
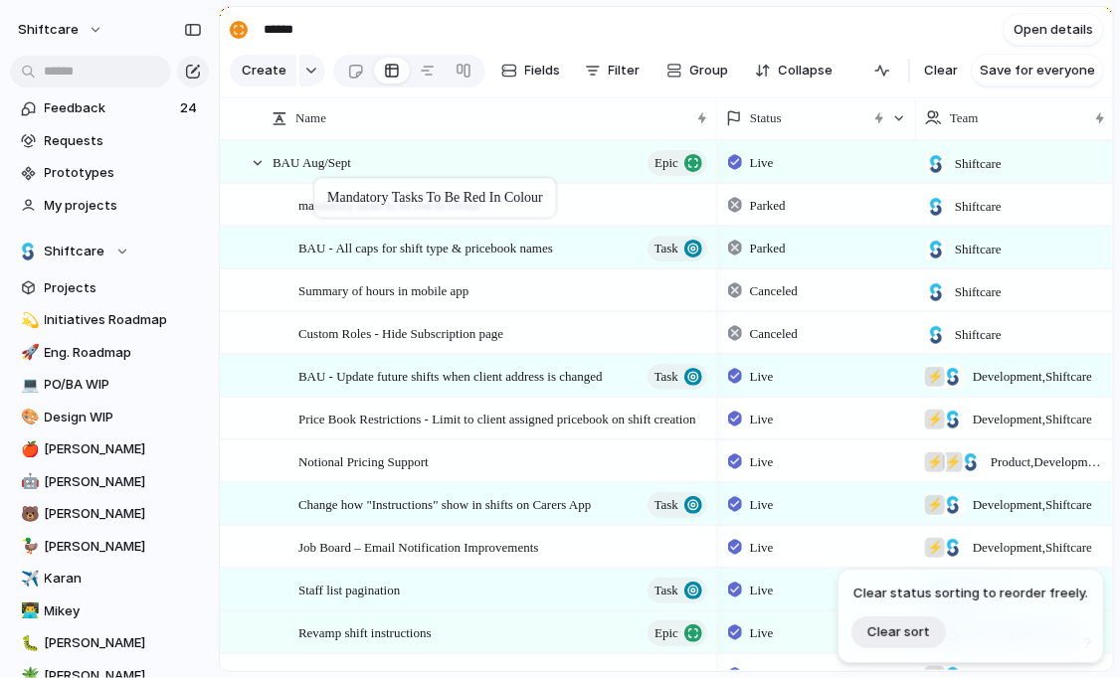
drag, startPoint x: 330, startPoint y: 170, endPoint x: 323, endPoint y: 181, distance: 13.0
click at [259, 160] on div at bounding box center [258, 163] width 18 height 18
drag, startPoint x: 319, startPoint y: 201, endPoint x: 318, endPoint y: 162, distance: 38.8
click at [266, 163] on div at bounding box center [248, 162] width 54 height 41
click at [258, 163] on div at bounding box center [258, 163] width 18 height 18
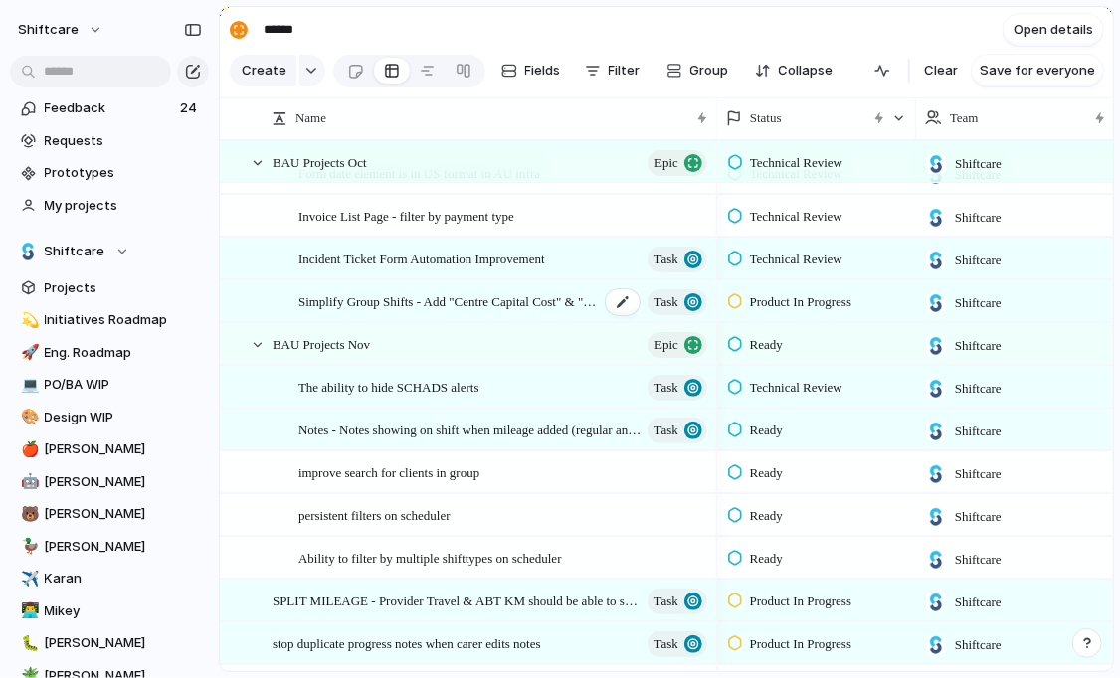
click at [383, 300] on span "Simplify Group Shifts - Add "Centre Capital Cost" & "Non Face to Face" tickboxes" at bounding box center [448, 300] width 301 height 23
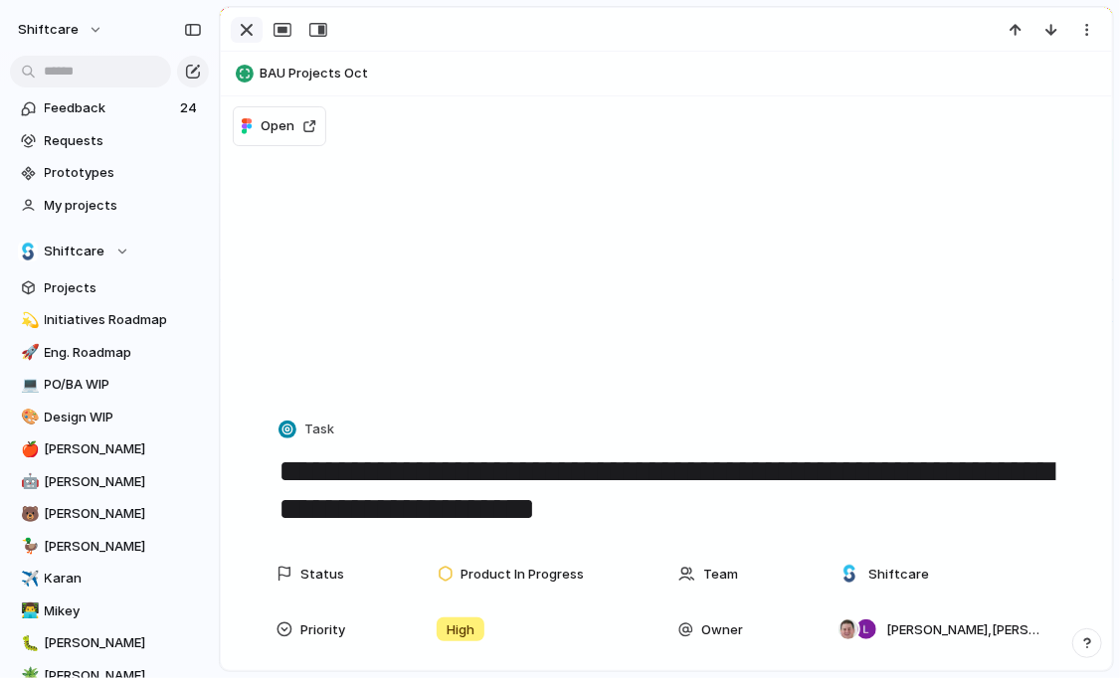
click at [246, 23] on div "button" at bounding box center [247, 30] width 24 height 24
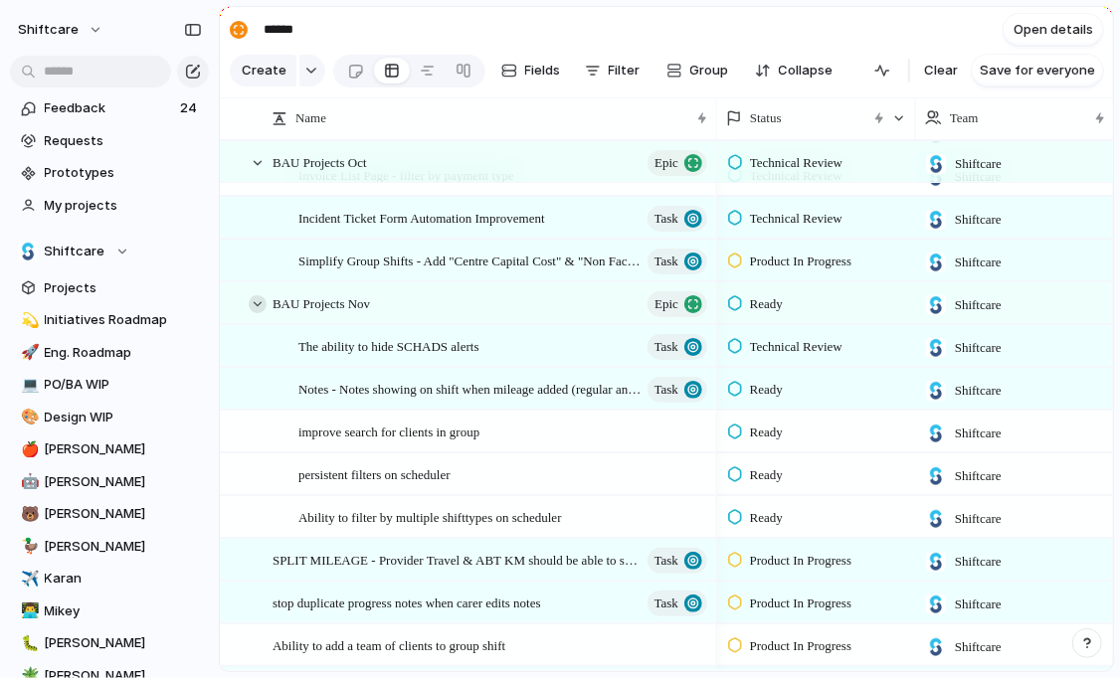
click at [260, 302] on div at bounding box center [258, 304] width 18 height 18
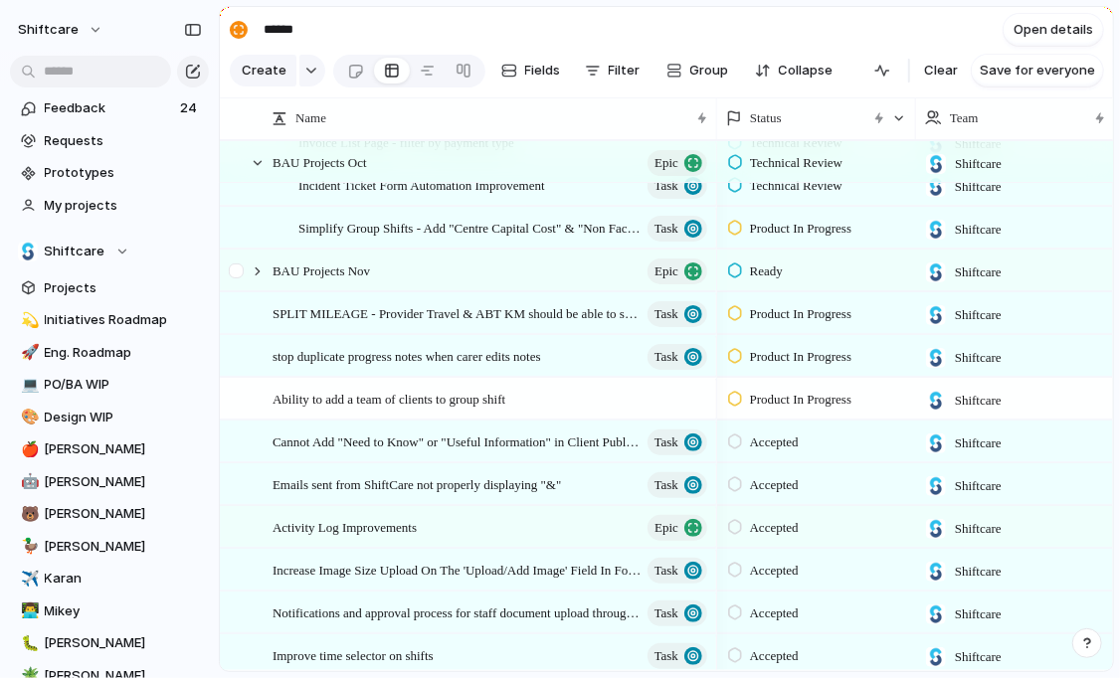
click at [262, 277] on div at bounding box center [248, 271] width 54 height 41
click at [257, 264] on div at bounding box center [258, 272] width 18 height 18
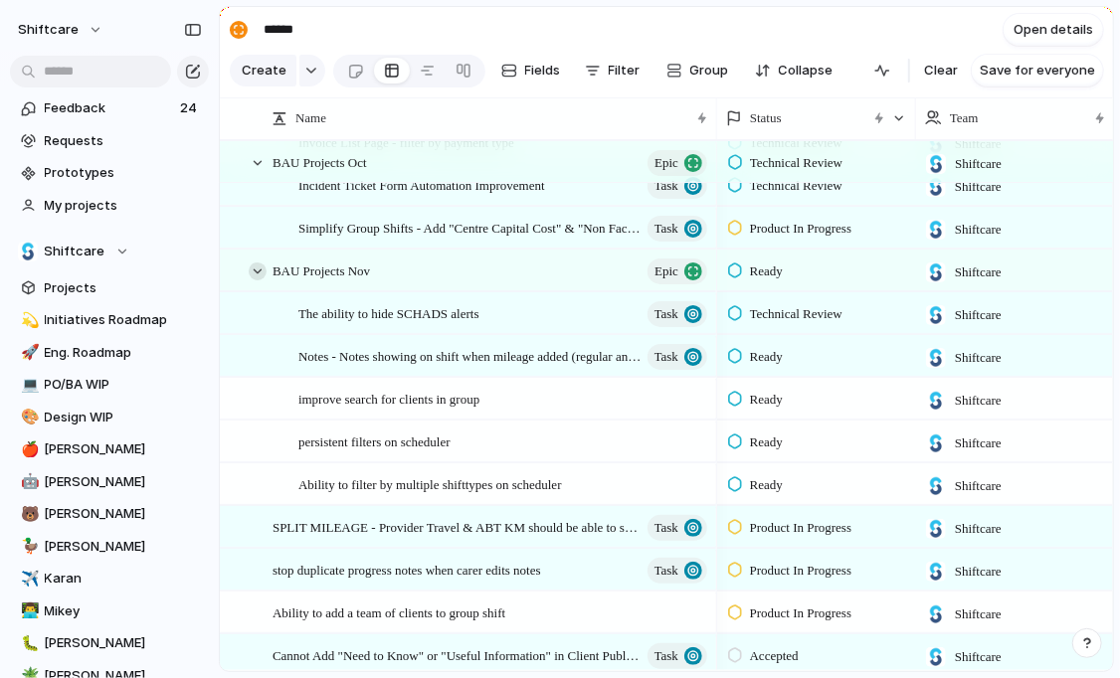
click at [257, 264] on div at bounding box center [258, 272] width 18 height 18
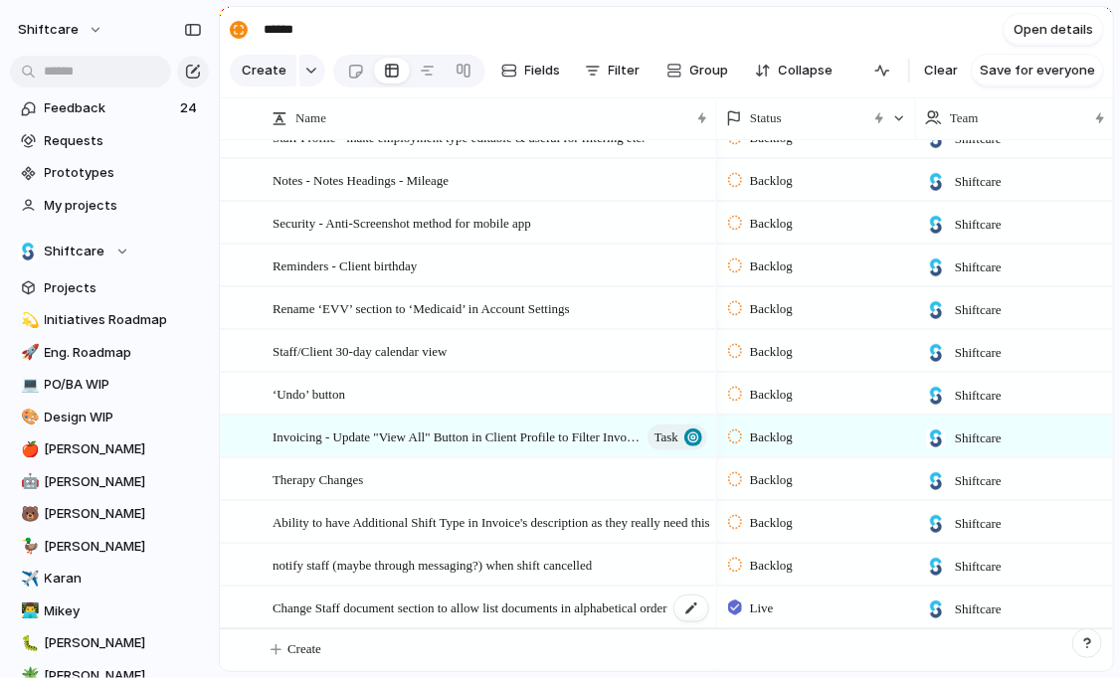
click at [563, 610] on span "Change Staff document section to allow list documents in alphabetical order" at bounding box center [469, 607] width 395 height 23
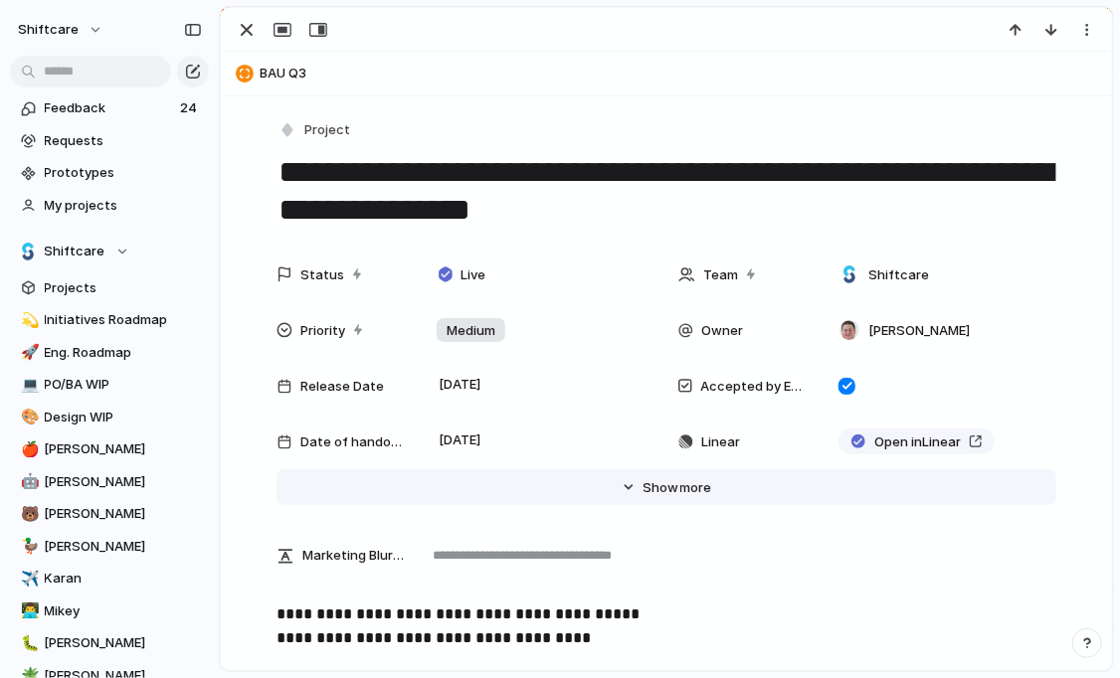
click at [685, 503] on button "Hide Show more" at bounding box center [666, 487] width 780 height 36
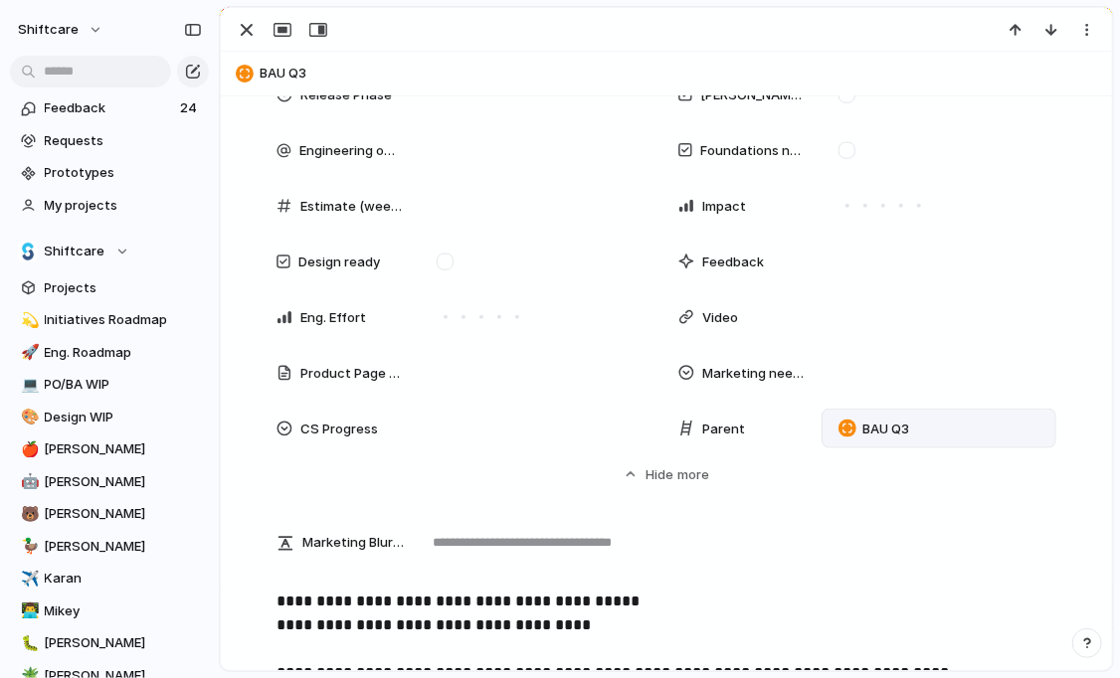
click at [934, 423] on div "BAU Q3" at bounding box center [938, 429] width 217 height 22
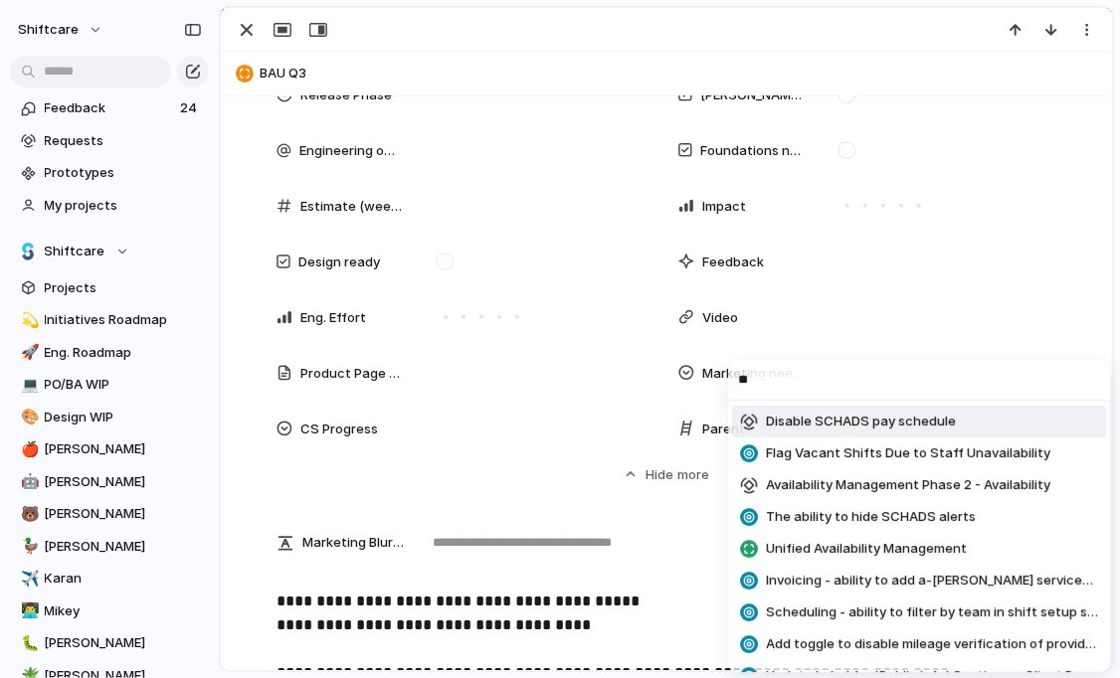
type input "*"
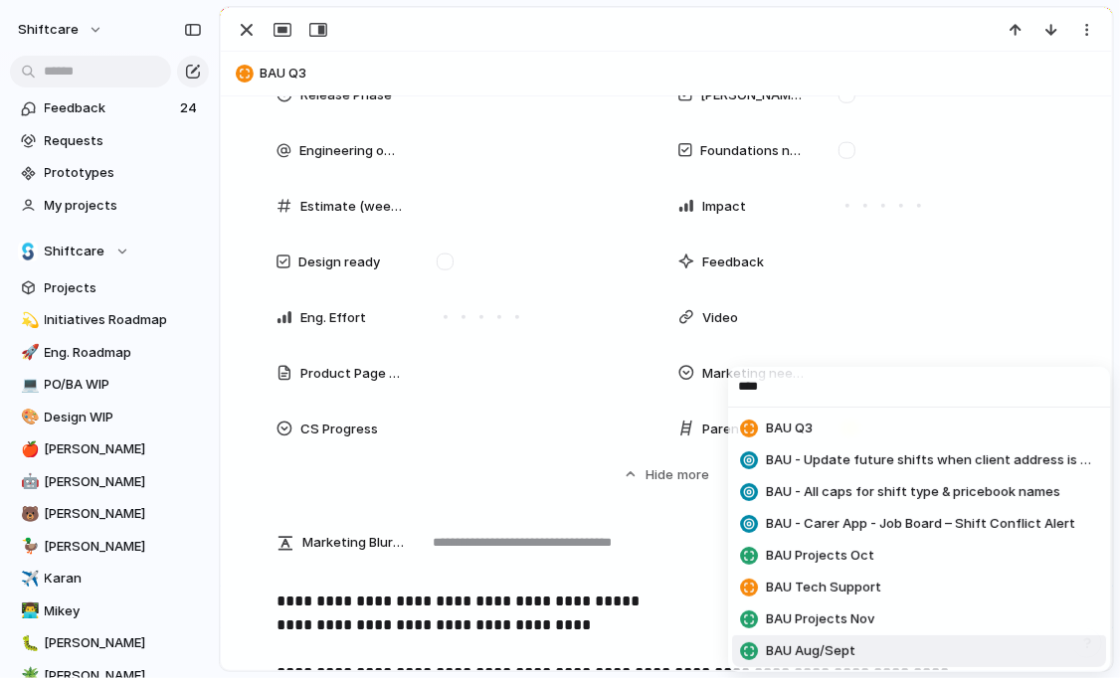
type input "***"
click at [874, 652] on li "BAU Aug/Sept" at bounding box center [919, 651] width 374 height 32
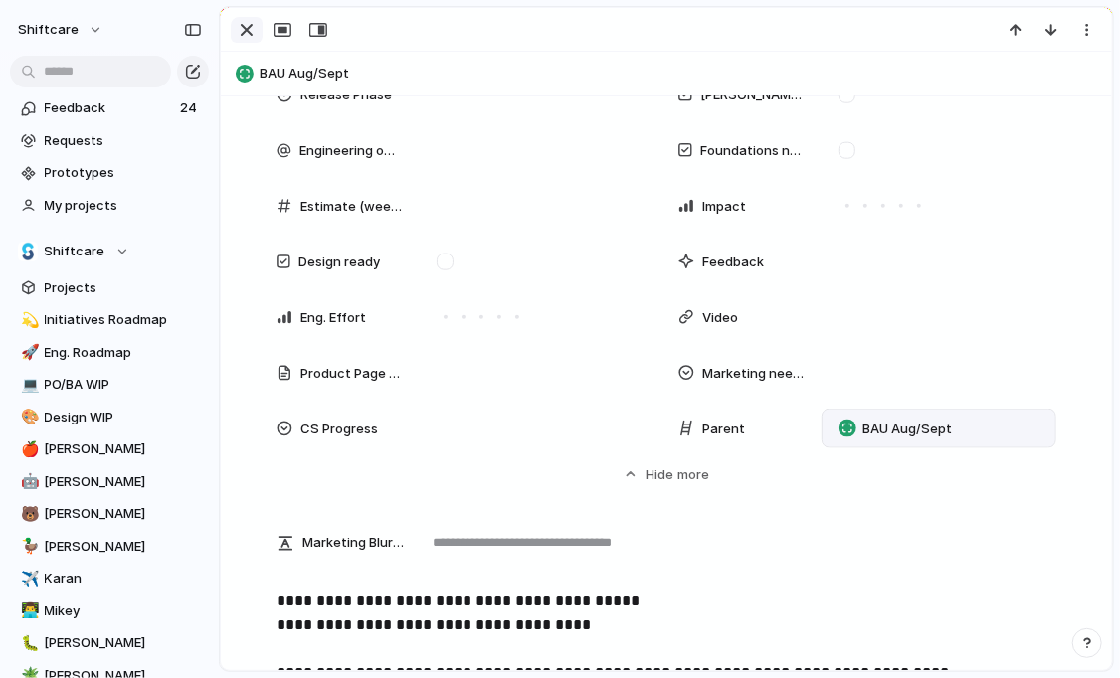
click at [251, 29] on div "button" at bounding box center [247, 30] width 24 height 24
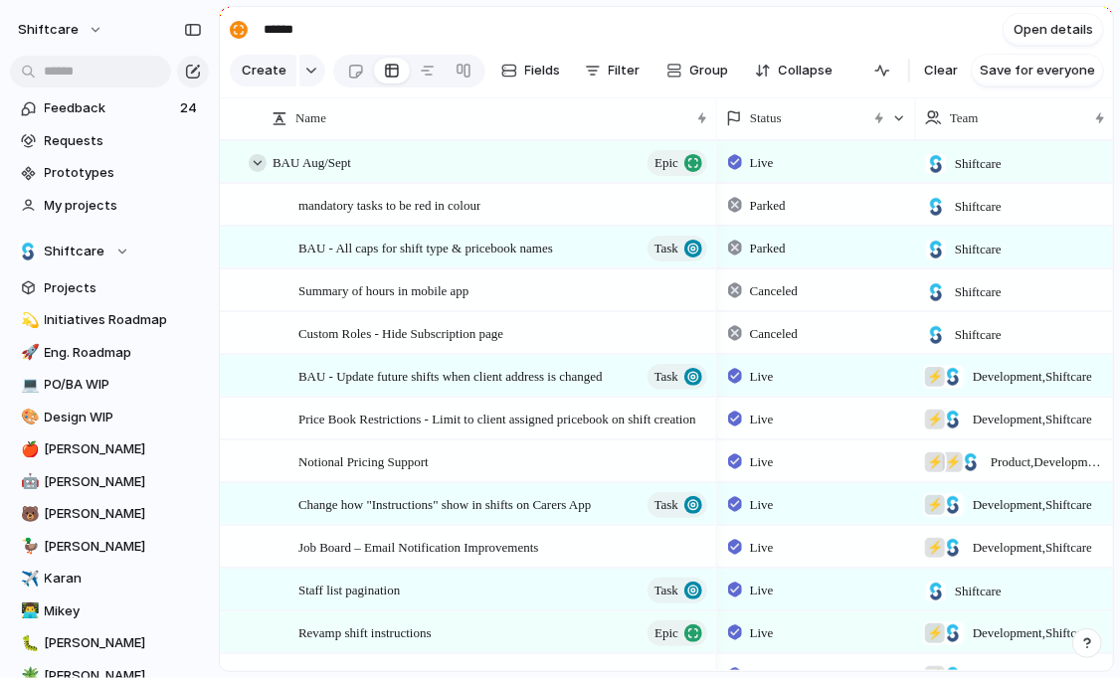
click at [265, 157] on div at bounding box center [258, 163] width 18 height 18
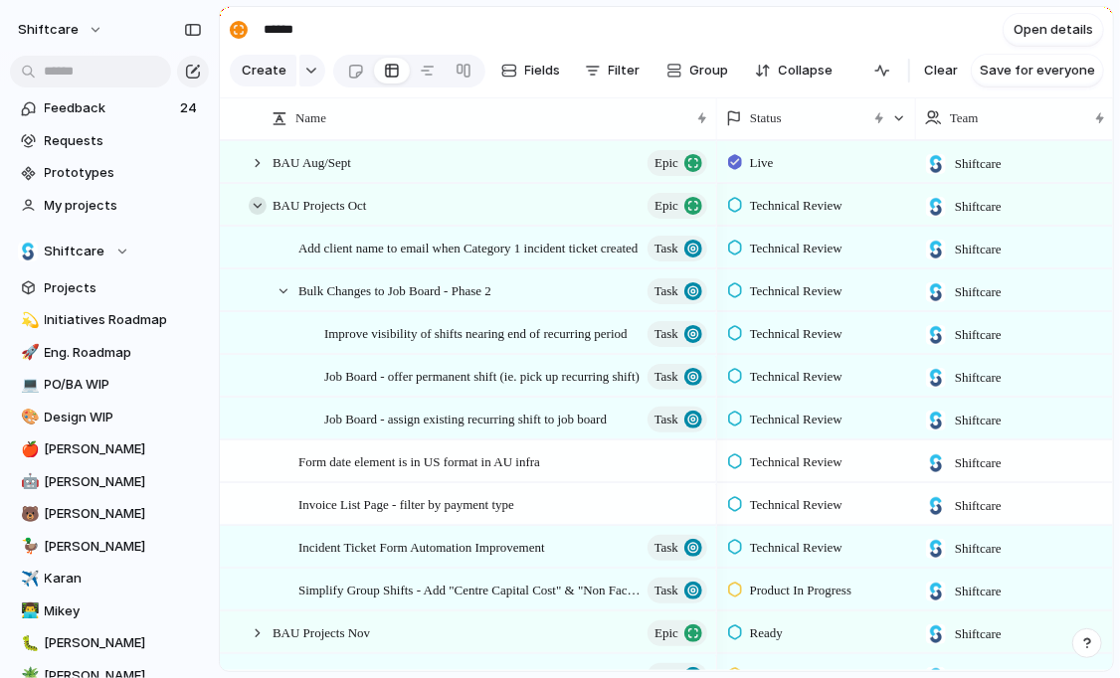
click at [261, 208] on div at bounding box center [258, 206] width 18 height 18
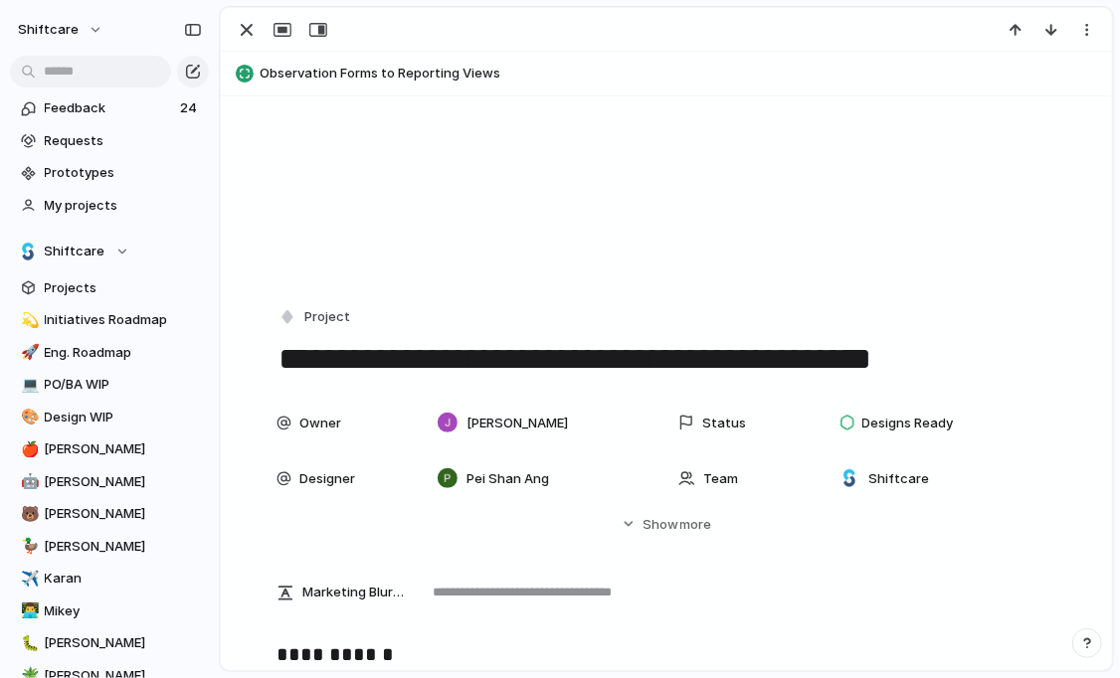
scroll to position [324, 0]
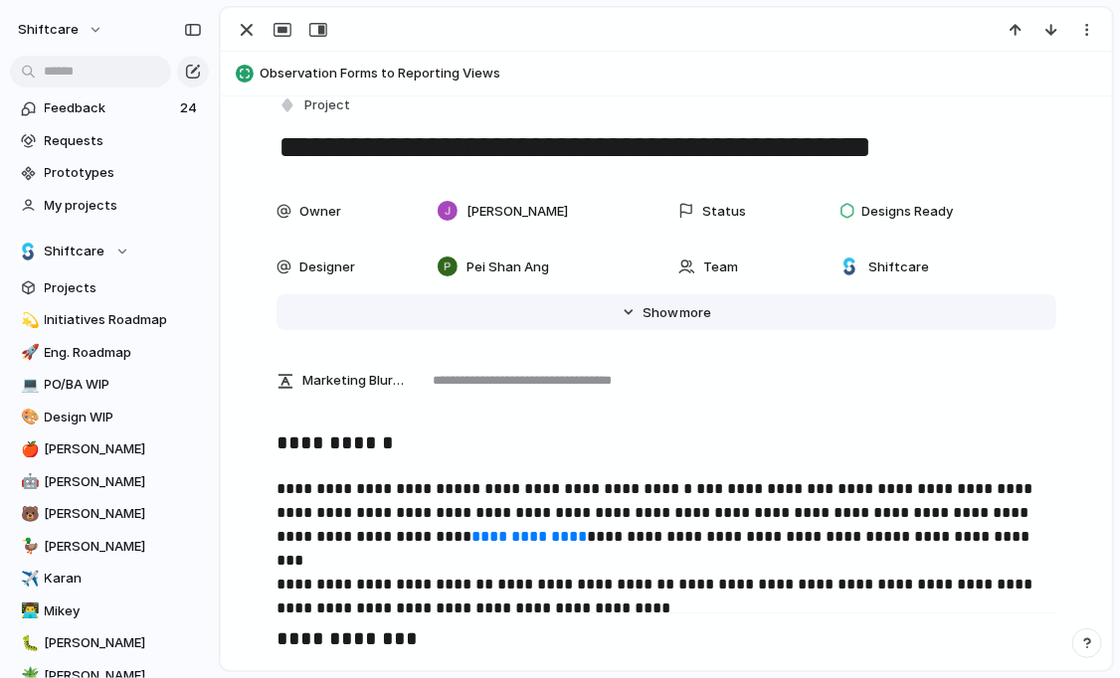
click at [670, 318] on span "Show" at bounding box center [661, 313] width 36 height 20
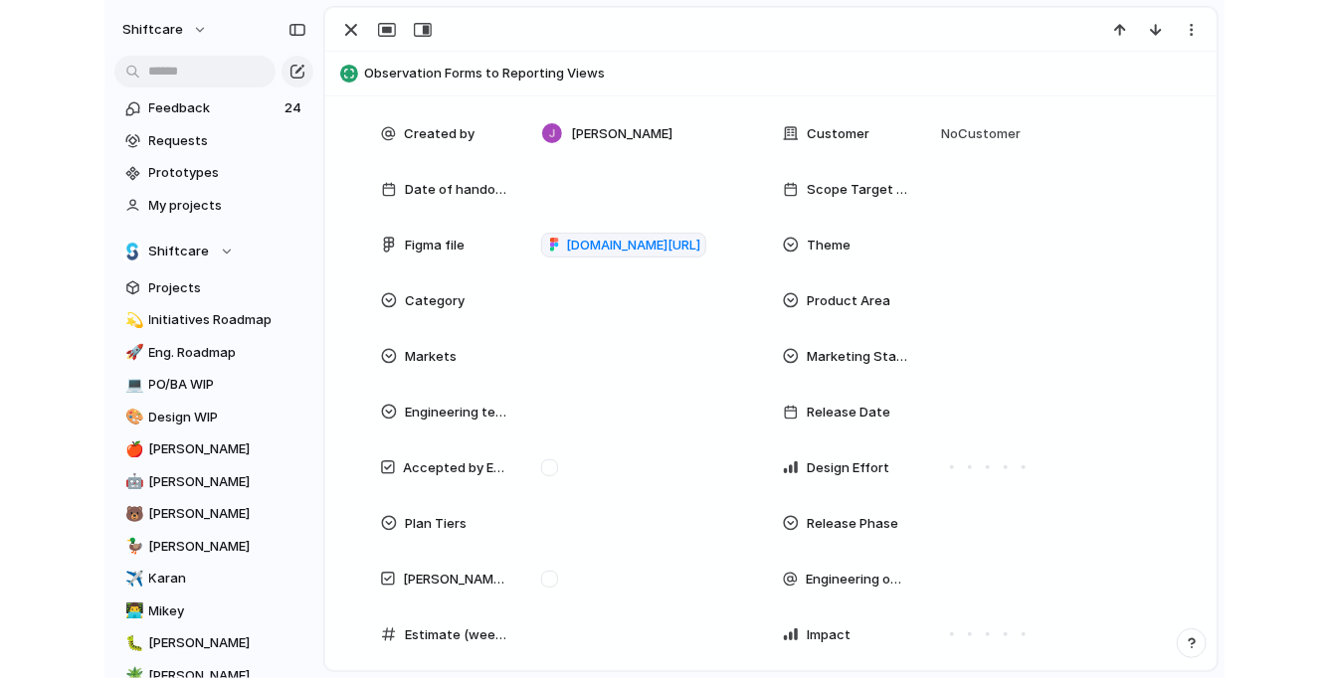
scroll to position [595, 0]
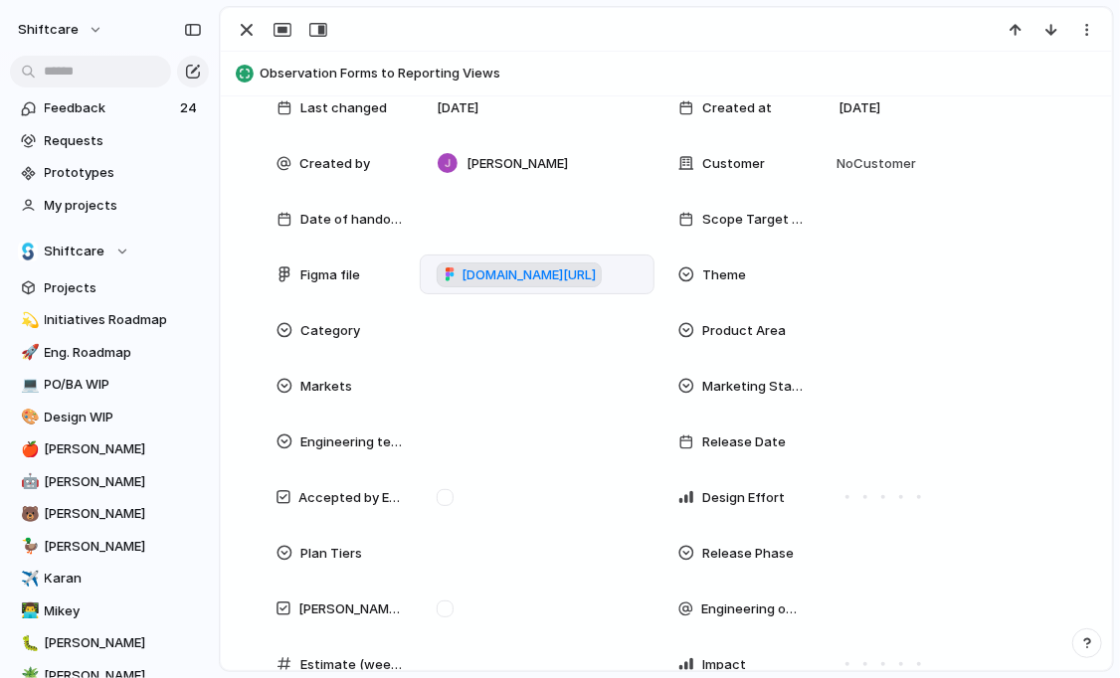
click at [602, 286] on link "[DOMAIN_NAME][URL]" at bounding box center [519, 276] width 165 height 26
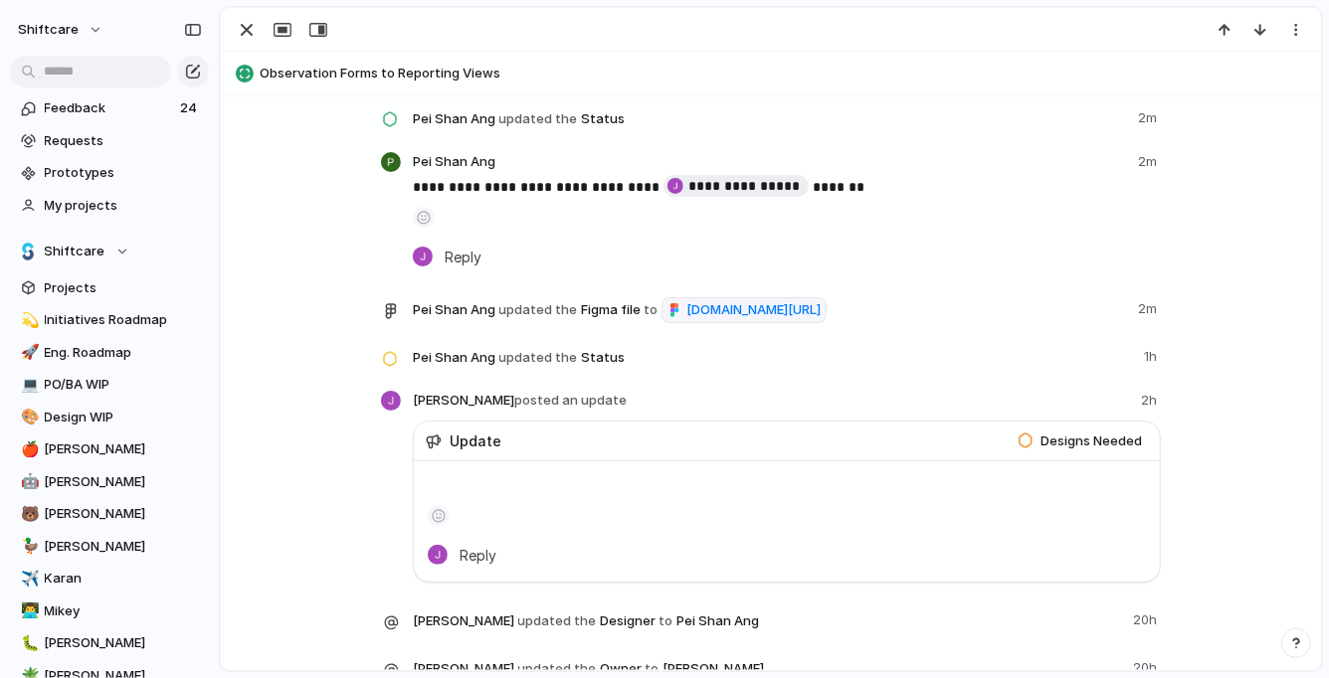
scroll to position [3277, 0]
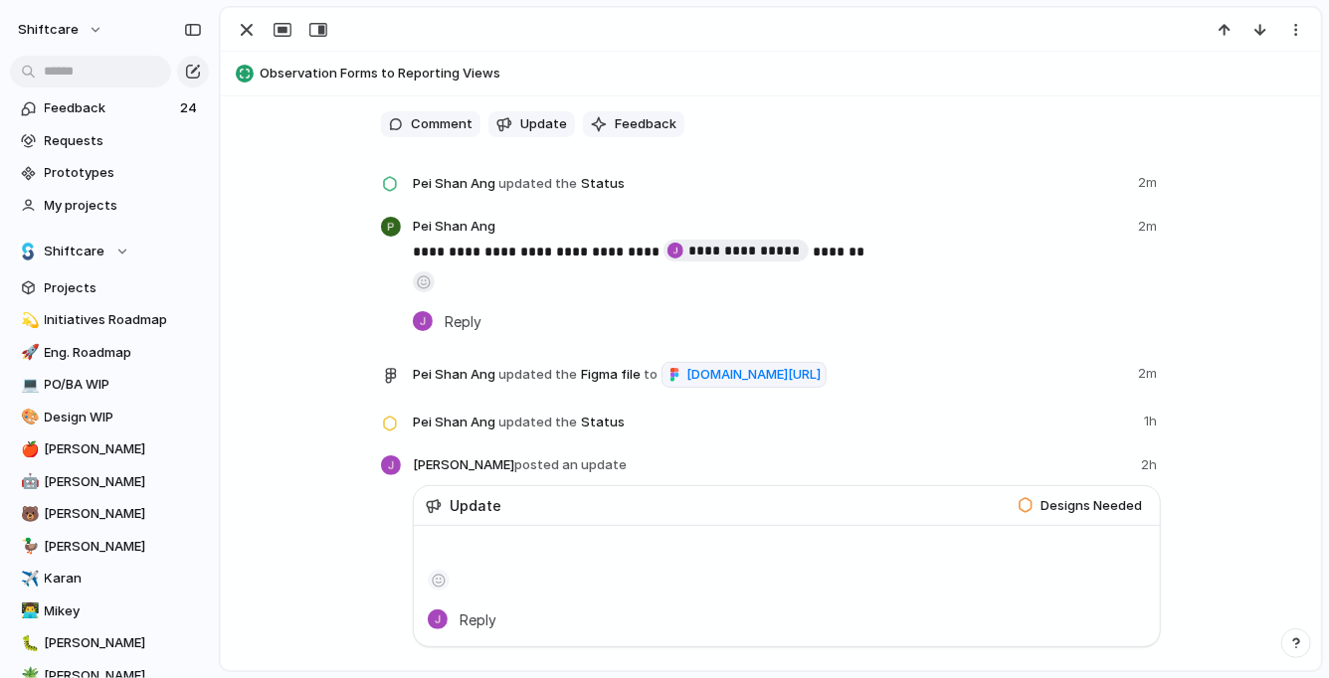
click at [423, 287] on div "button" at bounding box center [424, 282] width 10 height 14
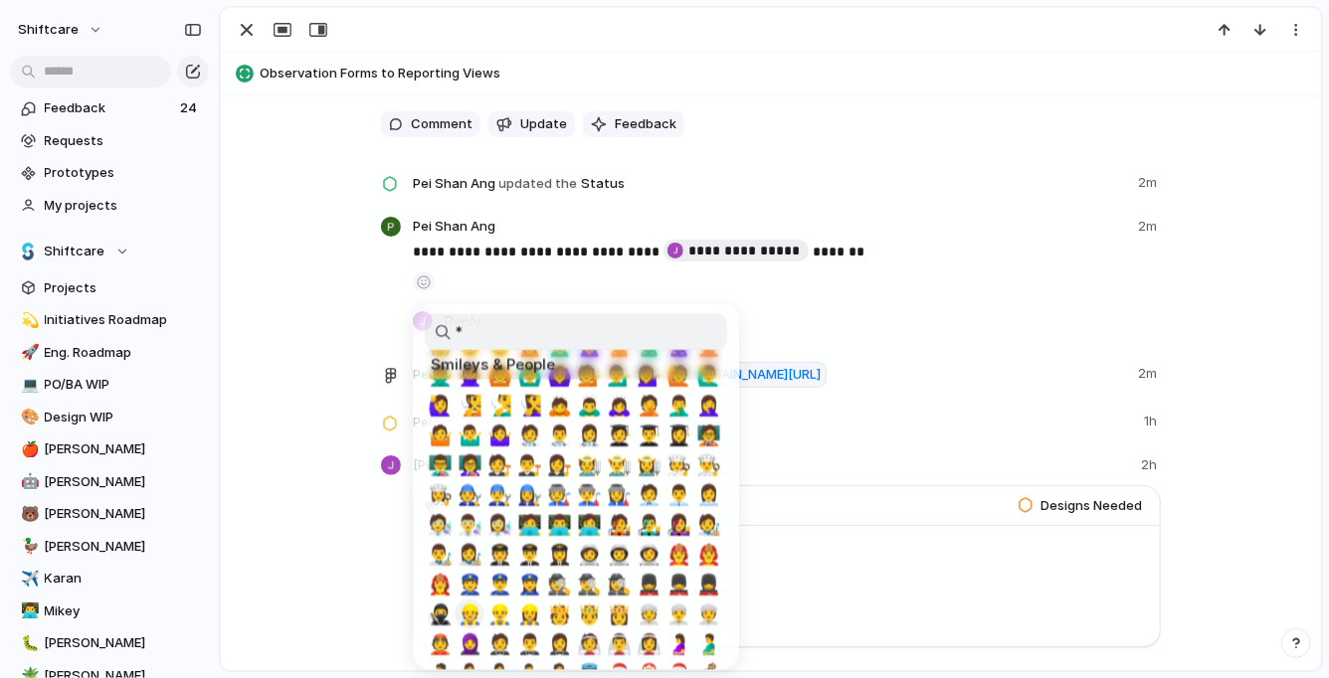
scroll to position [0, 0]
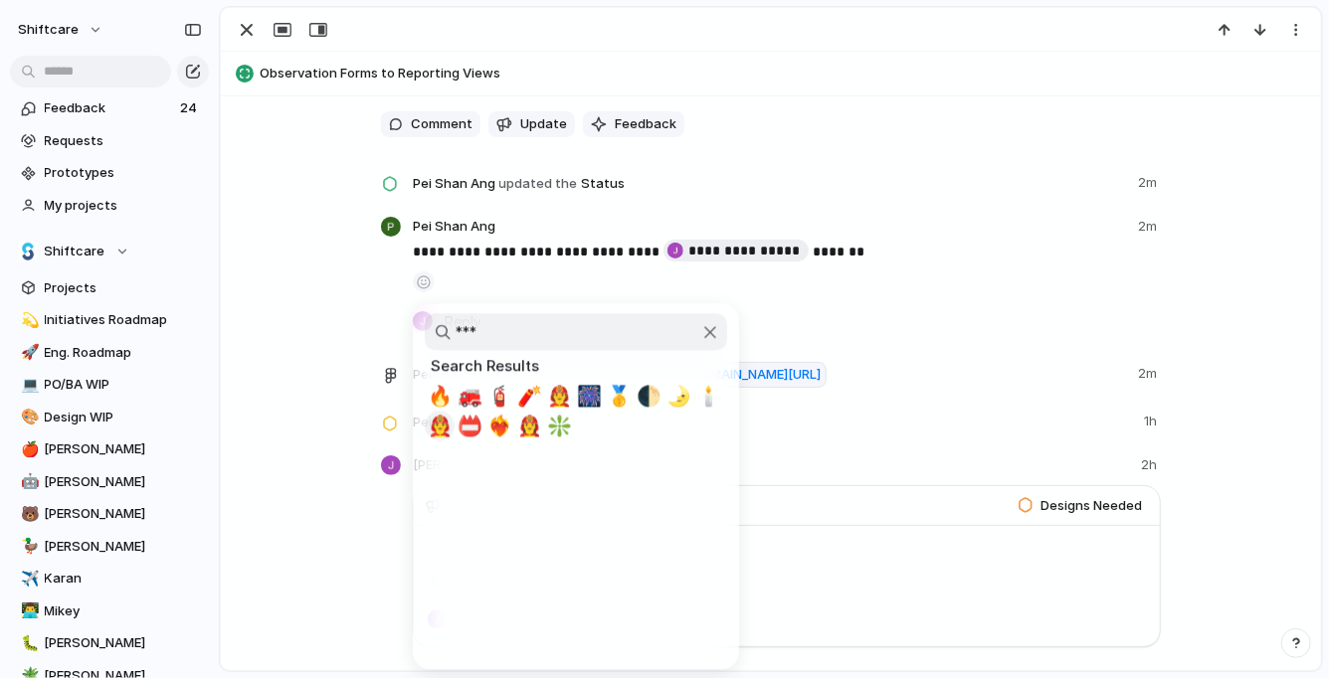
type input "***"
click at [435, 381] on div "🔥" at bounding box center [440, 396] width 30 height 30
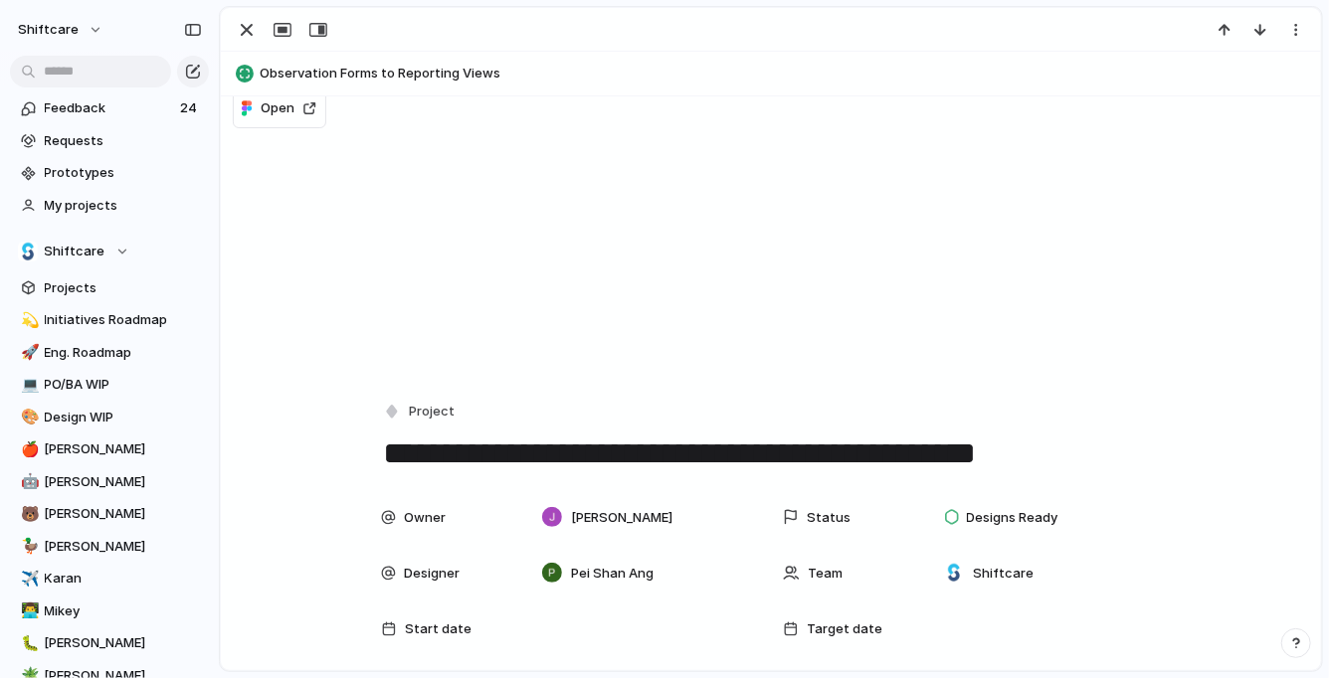
scroll to position [9, 0]
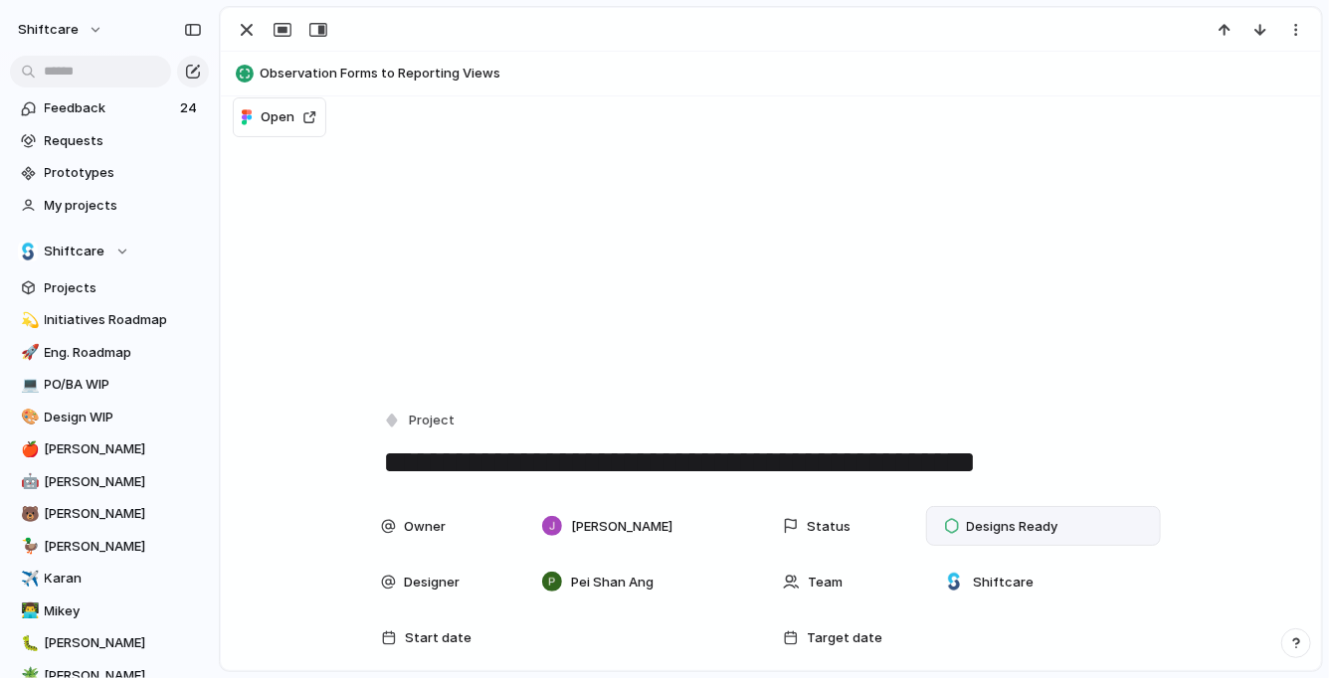
click at [992, 524] on span "Designs Ready" at bounding box center [1012, 527] width 91 height 20
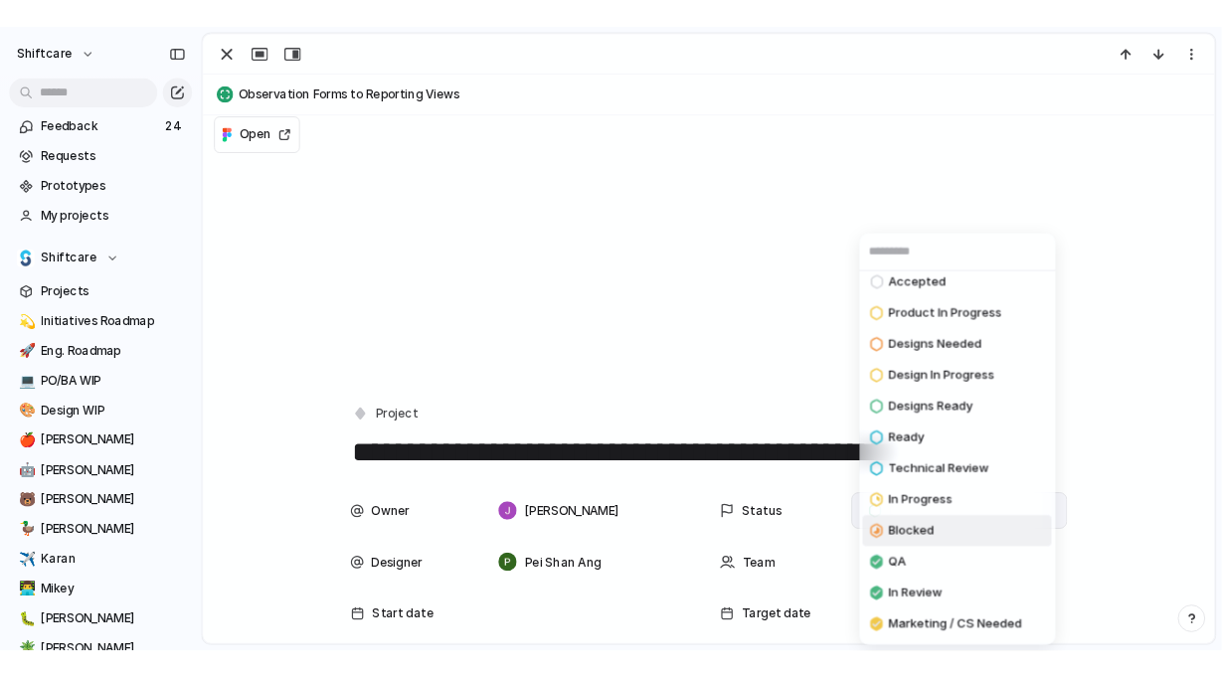
scroll to position [48, 0]
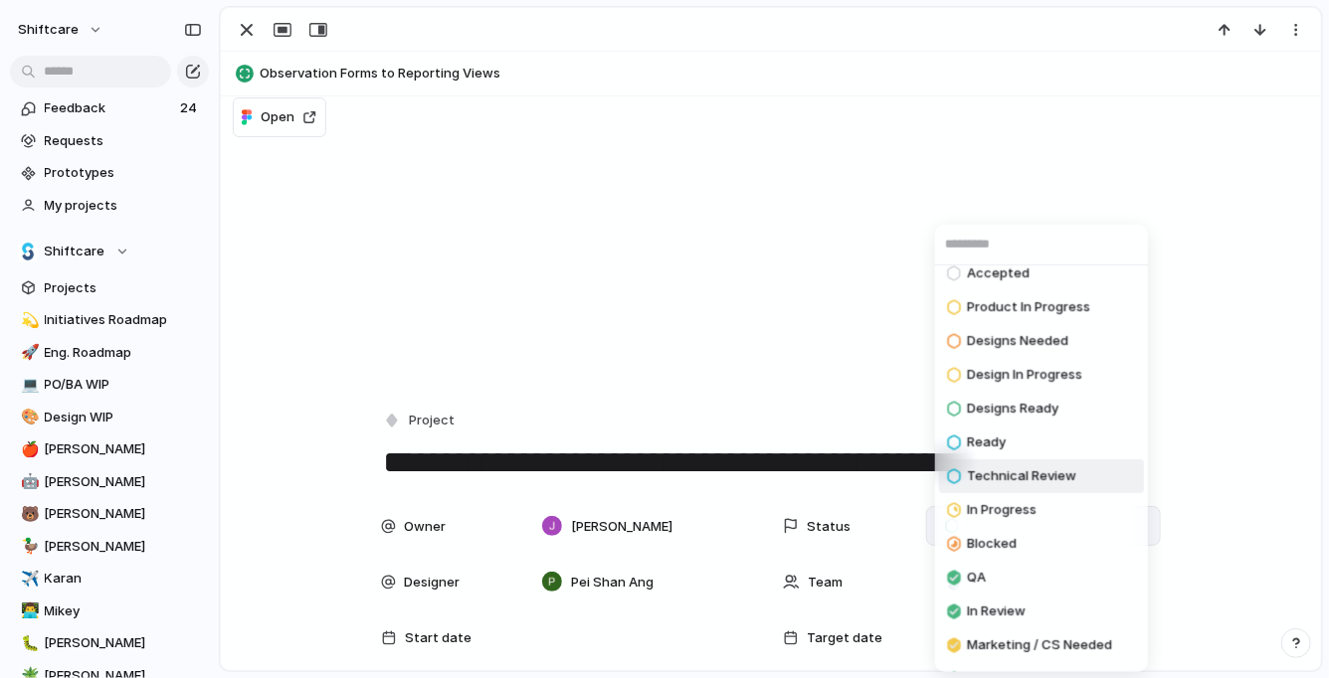
click at [998, 475] on span "Technical Review" at bounding box center [1021, 476] width 109 height 20
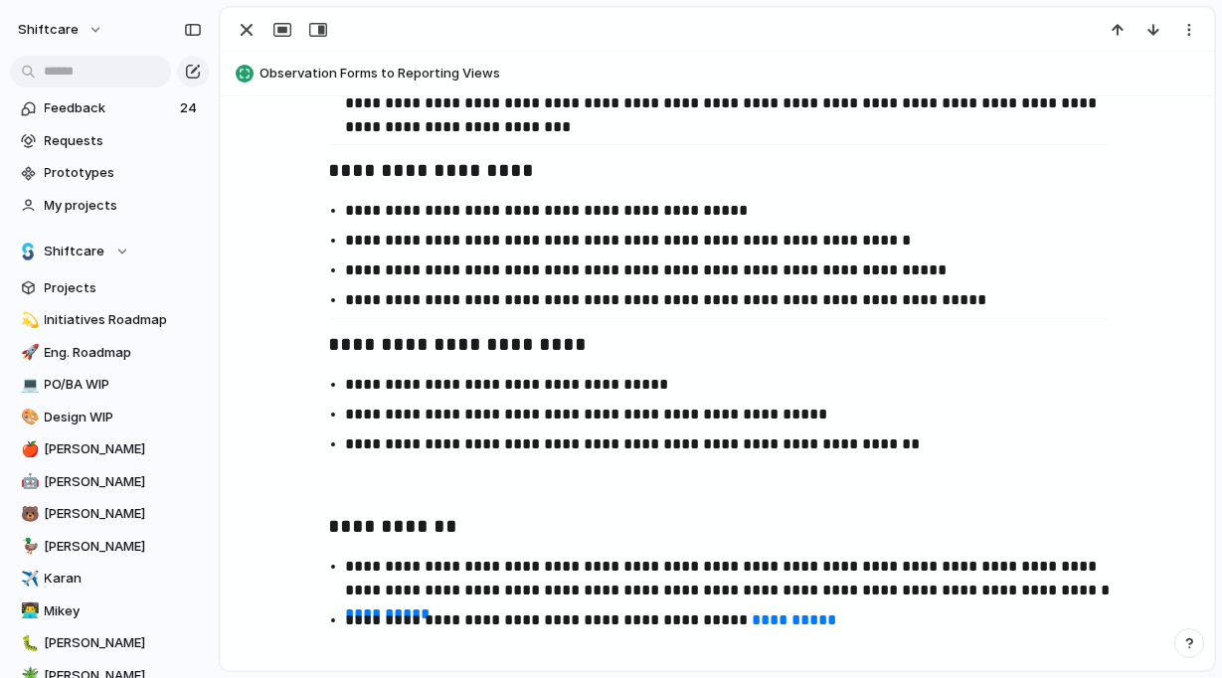
scroll to position [2685, 0]
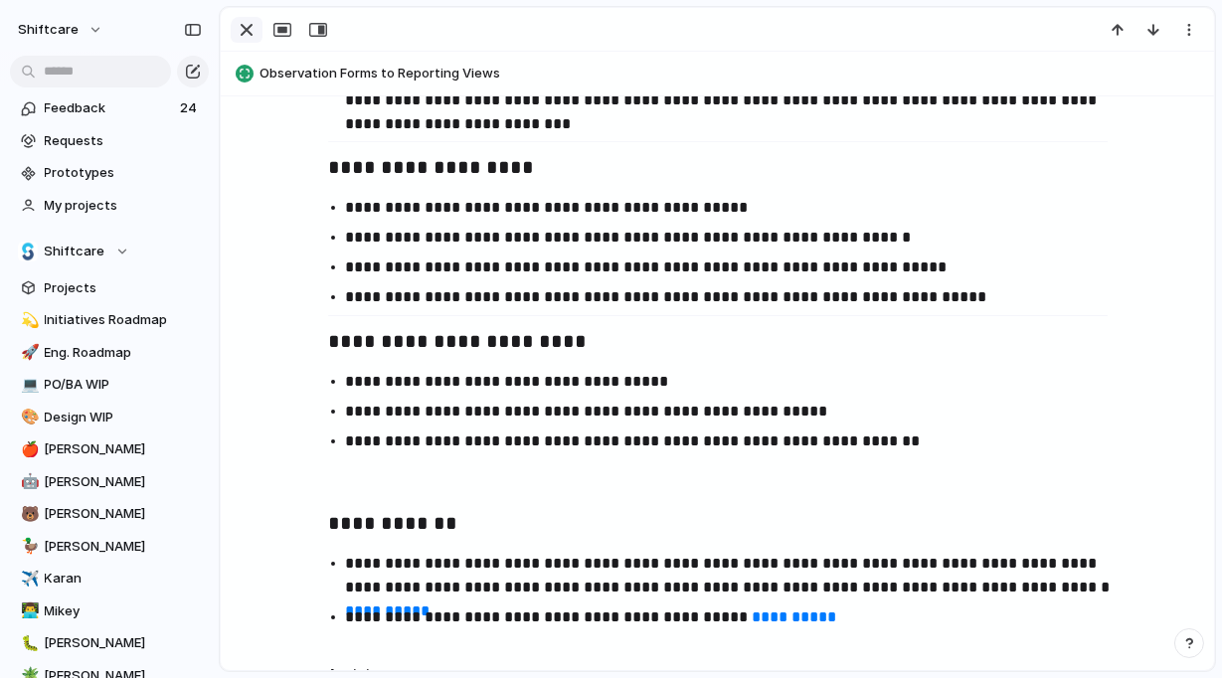
click at [247, 18] on div "button" at bounding box center [247, 30] width 24 height 24
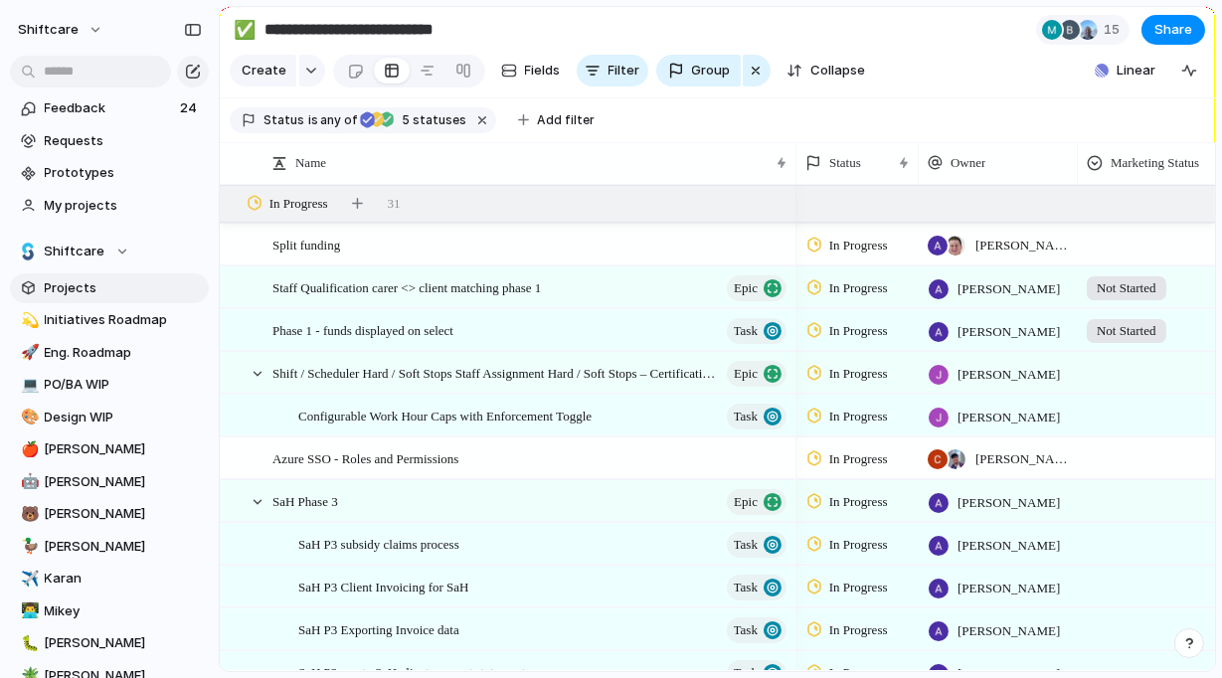
click at [67, 295] on span "Projects" at bounding box center [123, 288] width 157 height 20
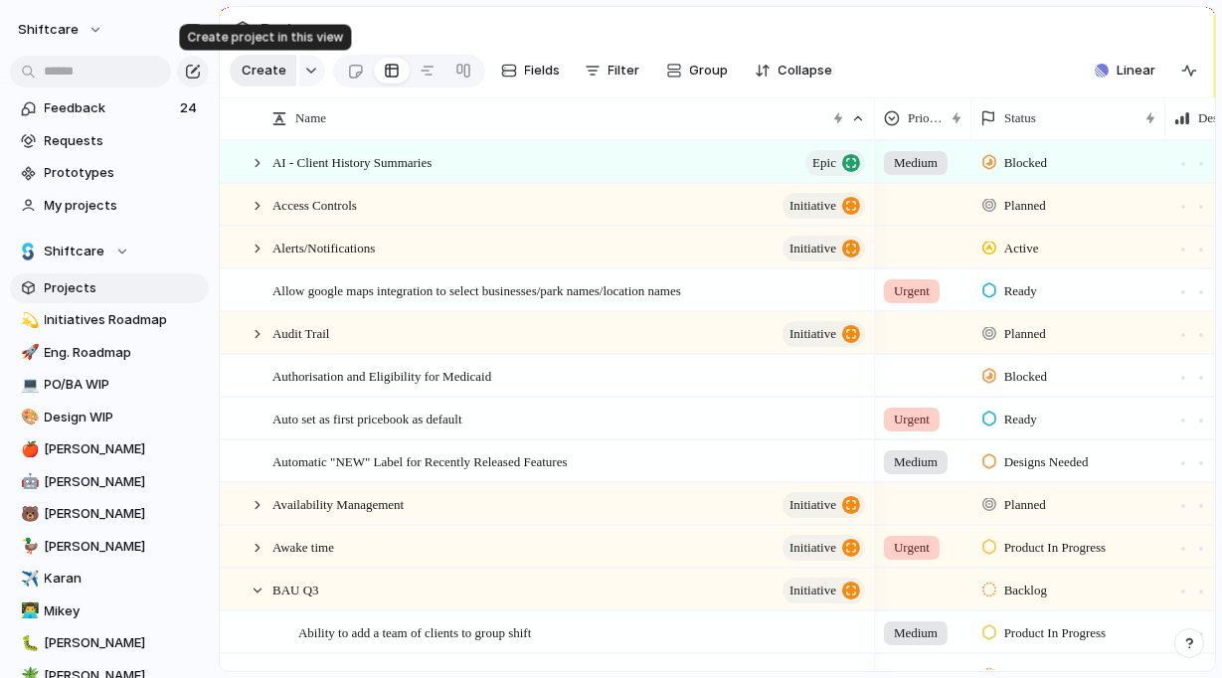
click at [275, 76] on span "Create" at bounding box center [264, 71] width 45 height 20
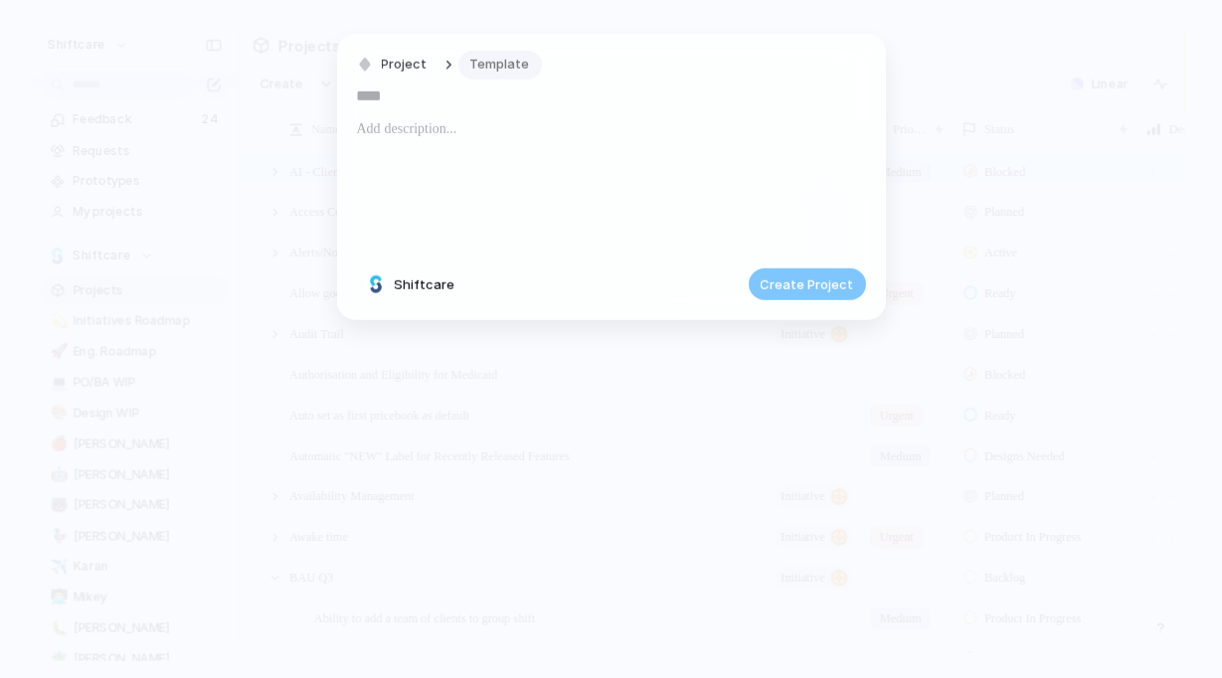
click at [518, 70] on span "Template" at bounding box center [500, 65] width 60 height 20
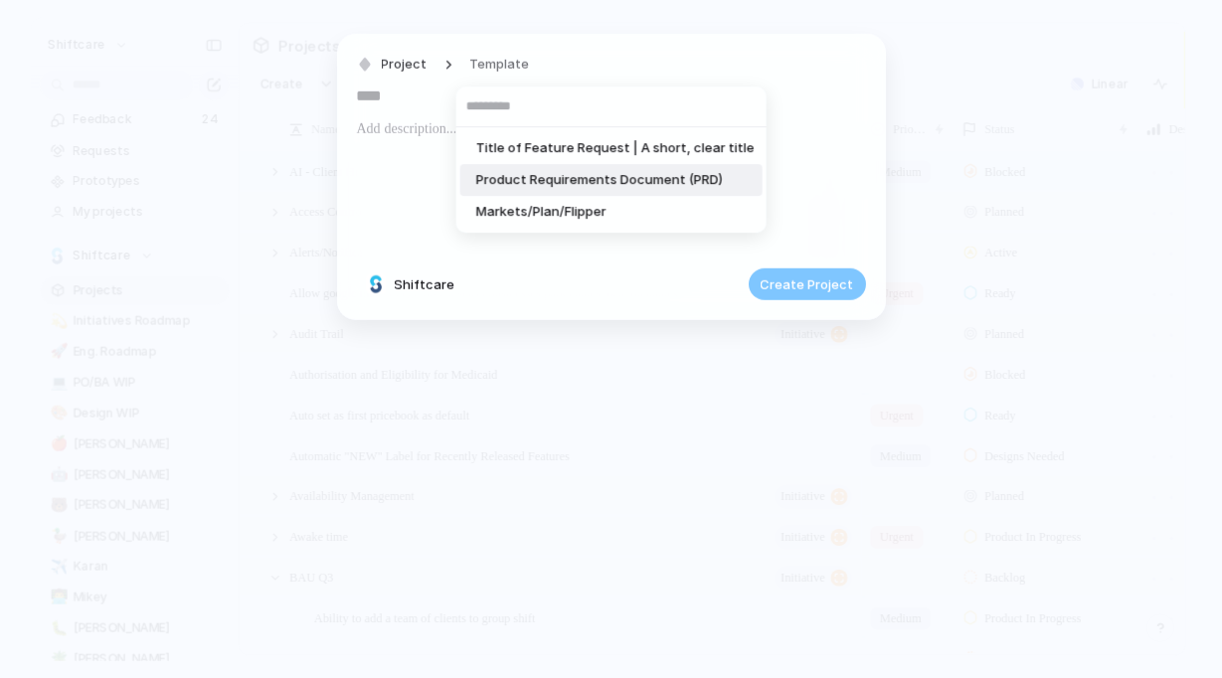
click at [541, 184] on span "Product Requirements Document (PRD)" at bounding box center [599, 180] width 247 height 20
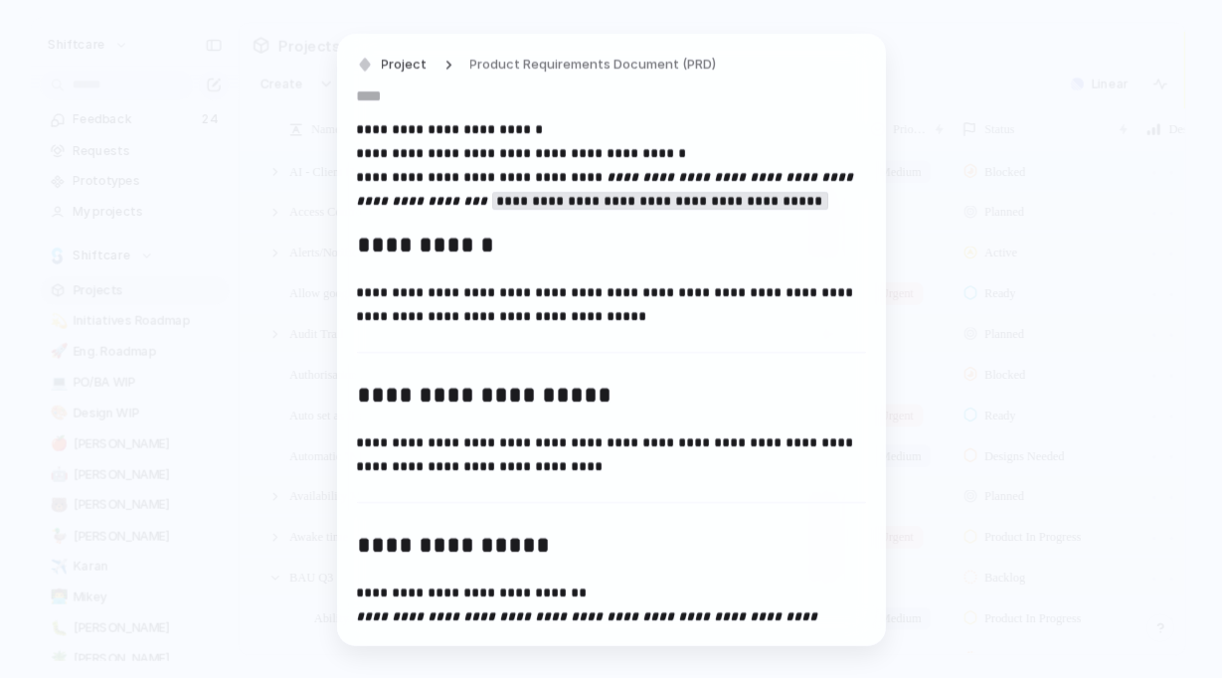
click at [371, 134] on strong "**********" at bounding box center [428, 129] width 143 height 14
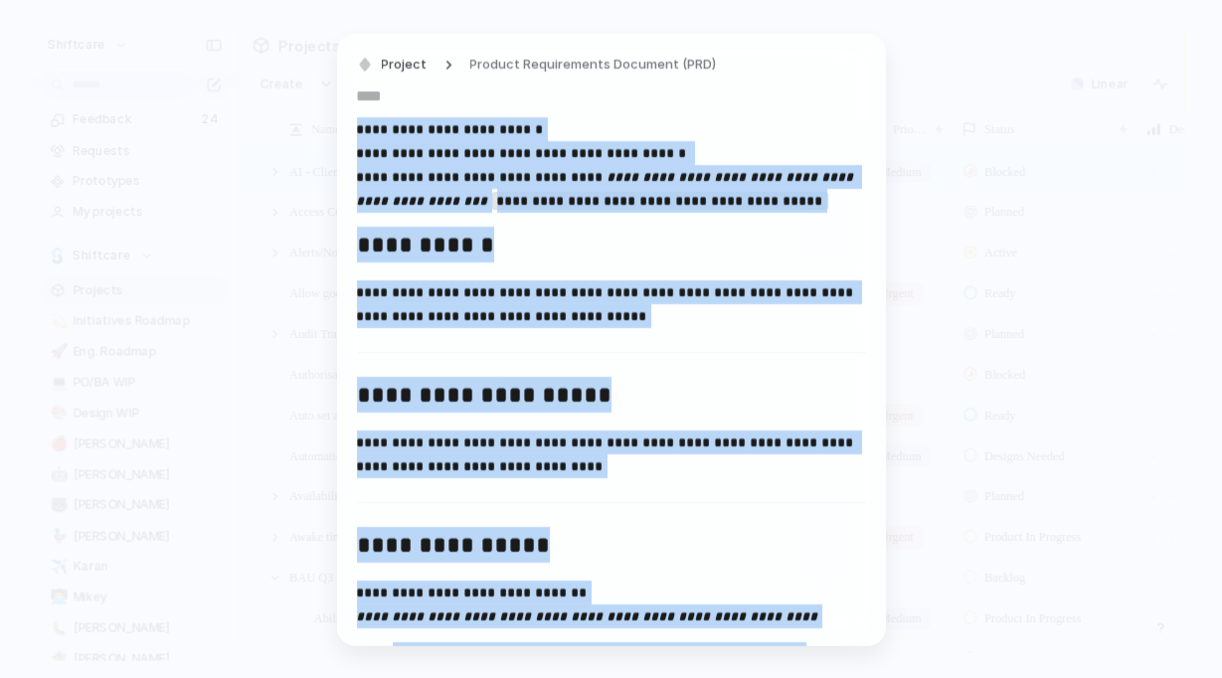
scroll to position [2250, 0]
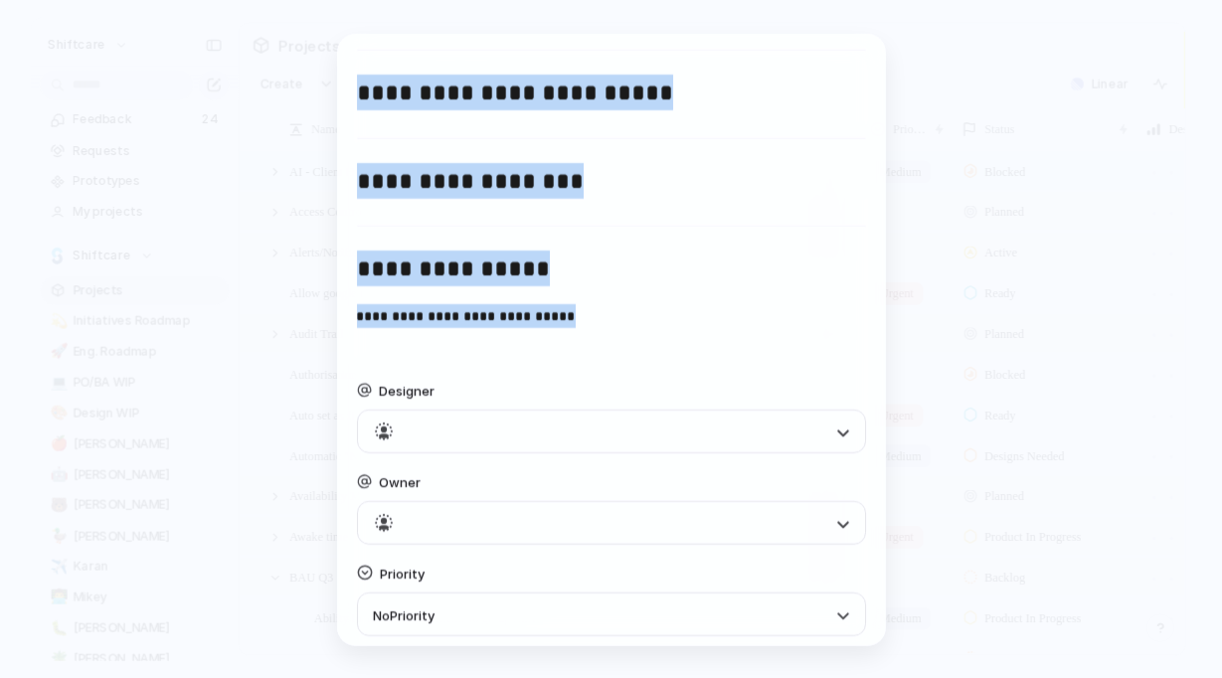
copy div "**********"
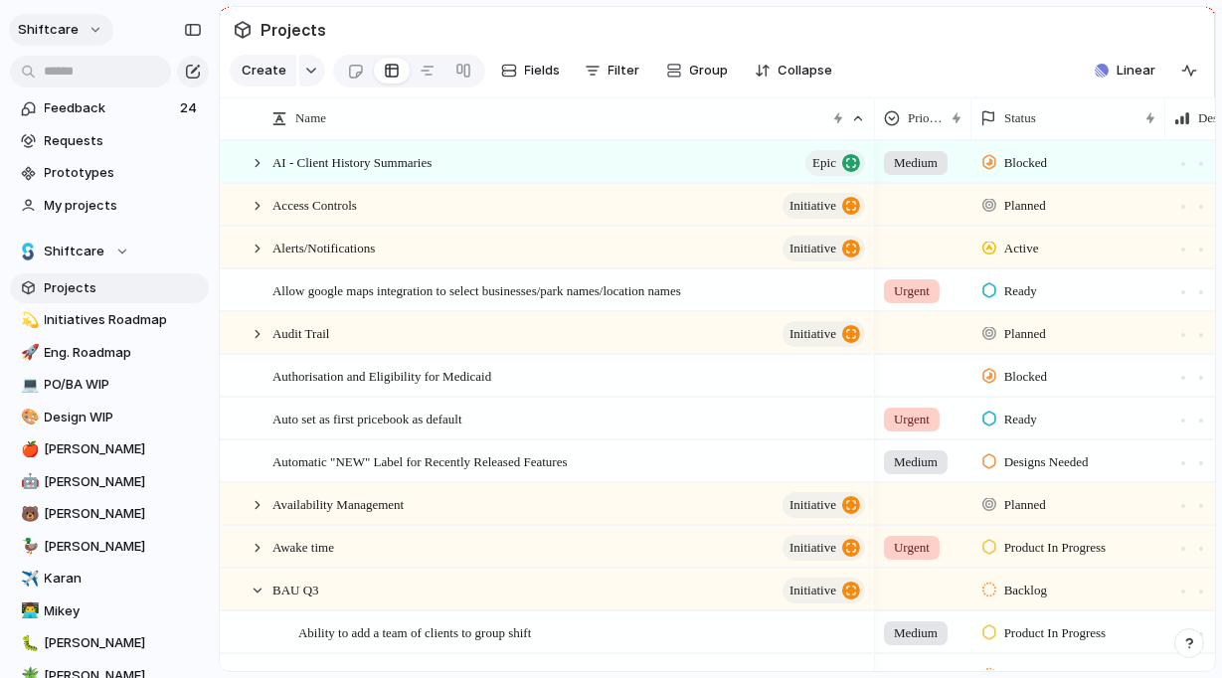
click at [90, 18] on button "shiftcare" at bounding box center [61, 30] width 104 height 32
click at [105, 74] on li "Settings" at bounding box center [96, 75] width 165 height 32
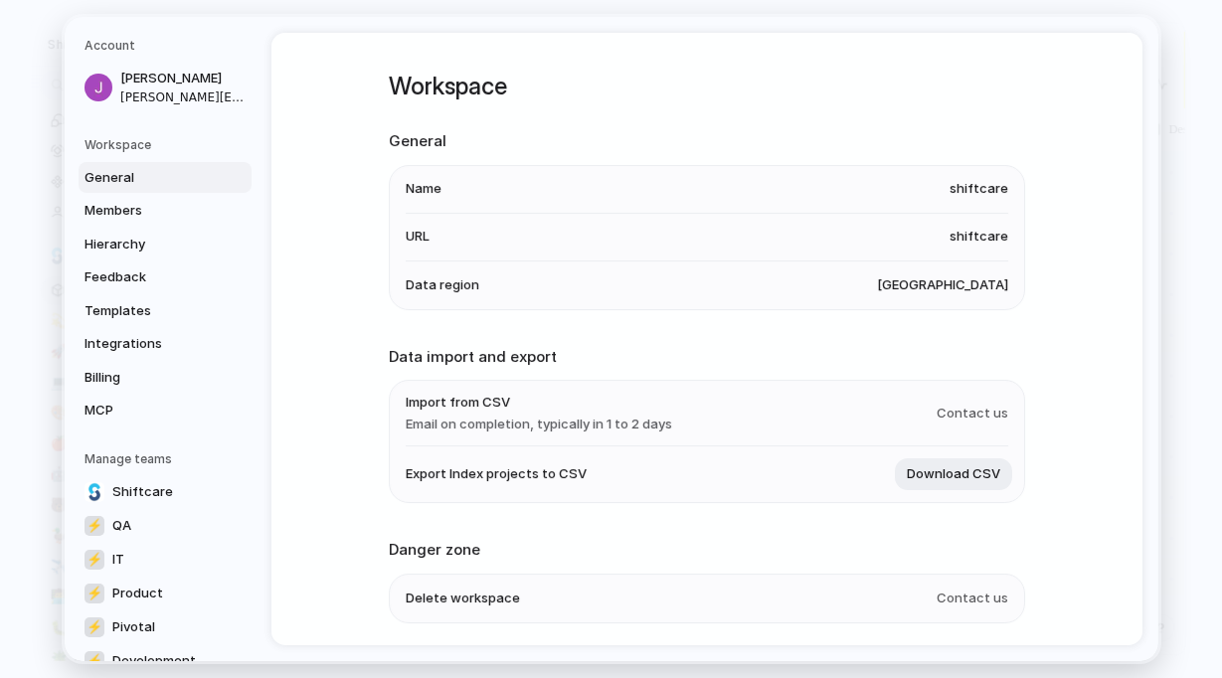
scroll to position [54, 0]
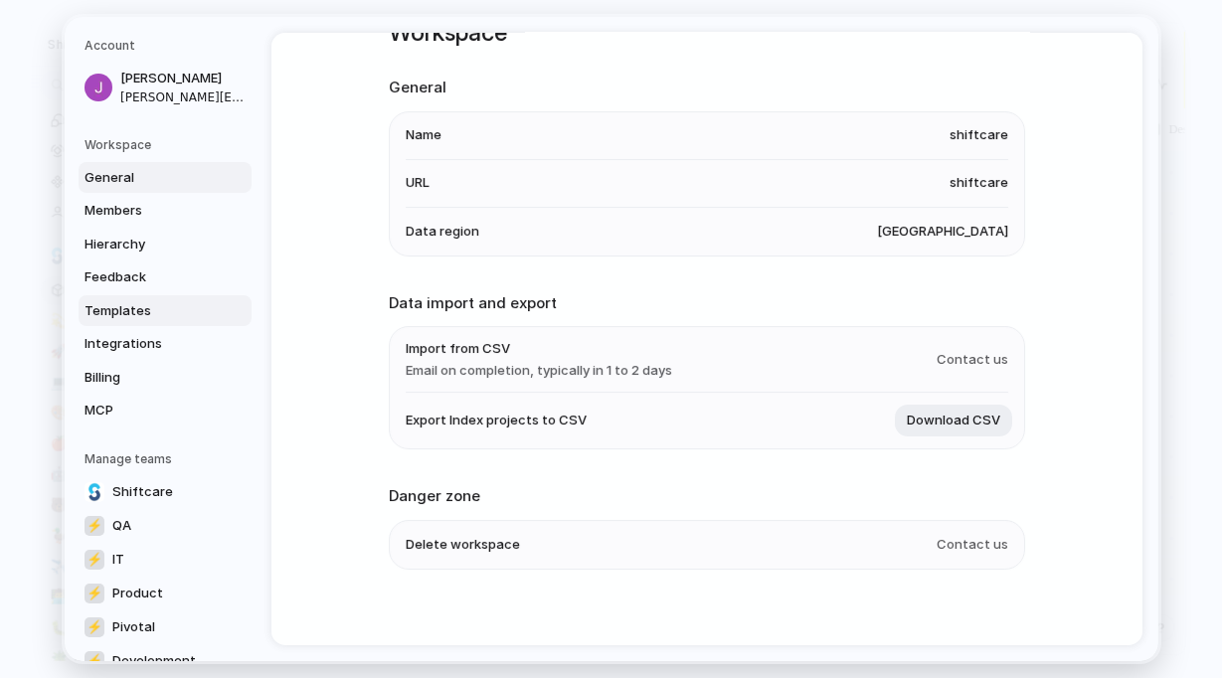
click at [146, 305] on span "Templates" at bounding box center [148, 311] width 127 height 20
